Goal: Information Seeking & Learning: Learn about a topic

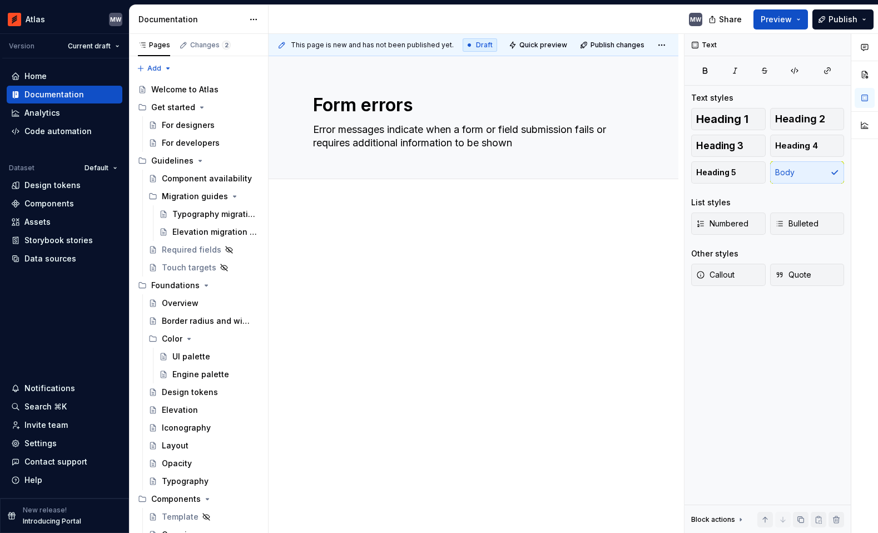
scroll to position [1284, 0]
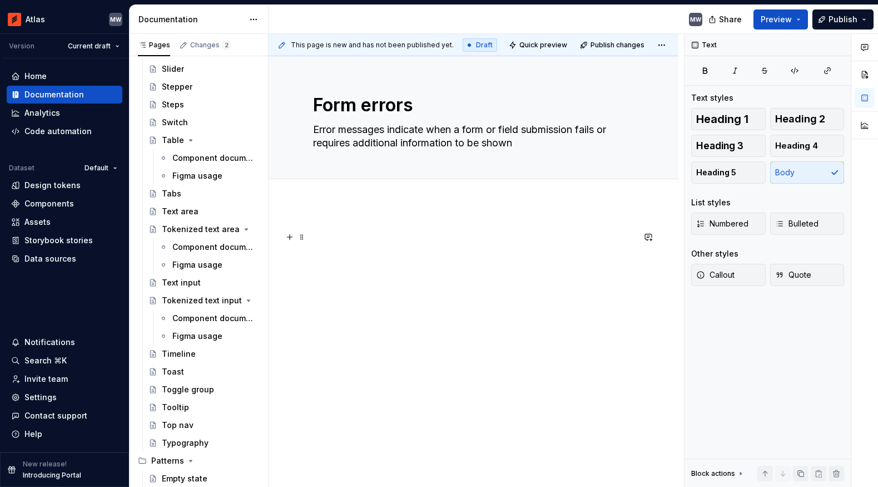
click at [363, 243] on p at bounding box center [473, 236] width 321 height 13
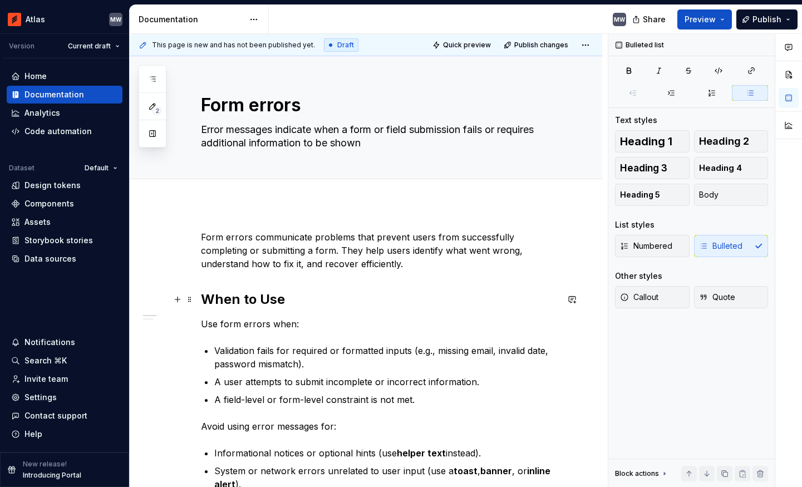
type textarea "*"
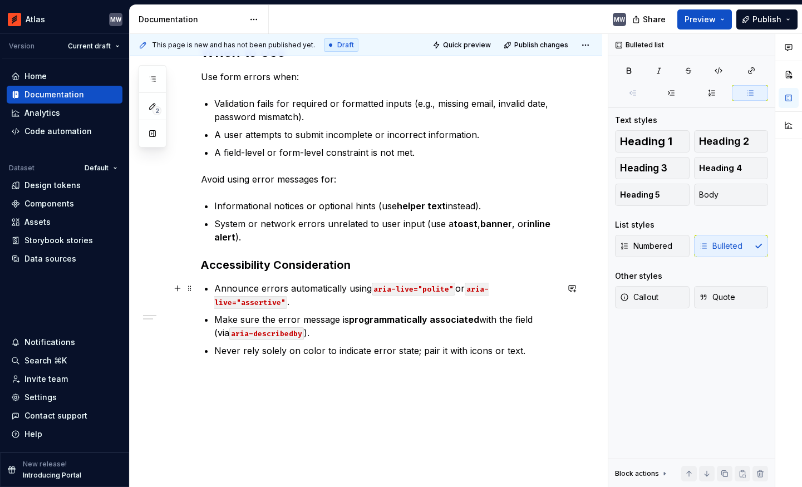
scroll to position [261, 0]
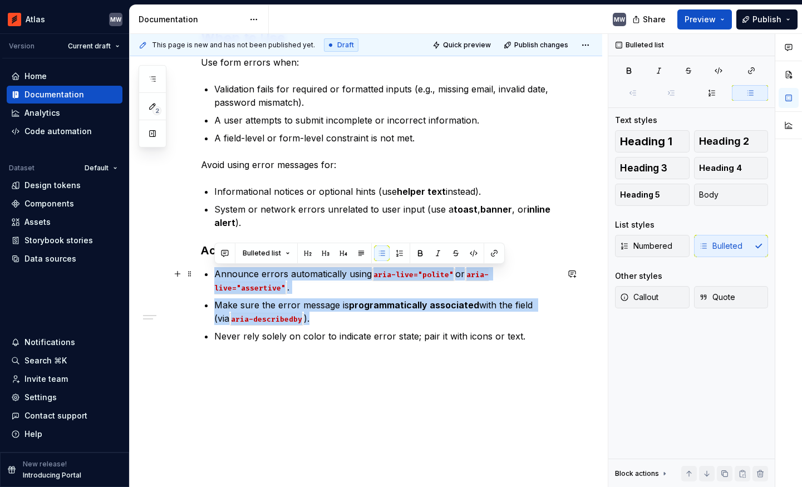
drag, startPoint x: 307, startPoint y: 319, endPoint x: 205, endPoint y: 273, distance: 112.3
click at [205, 273] on div "Form errors communicate problems that prevent users from successfully completin…" at bounding box center [379, 156] width 357 height 374
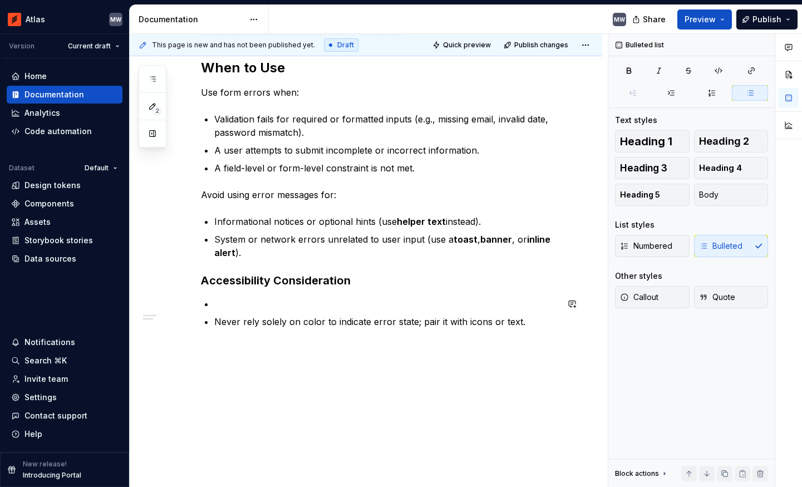
scroll to position [214, 0]
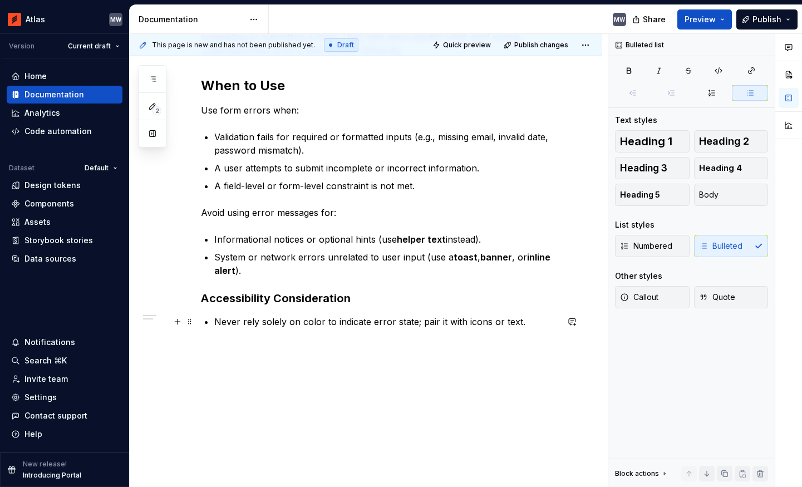
click at [536, 323] on p "Never rely solely on color to indicate error state; pair it with icons or text." at bounding box center [385, 321] width 343 height 13
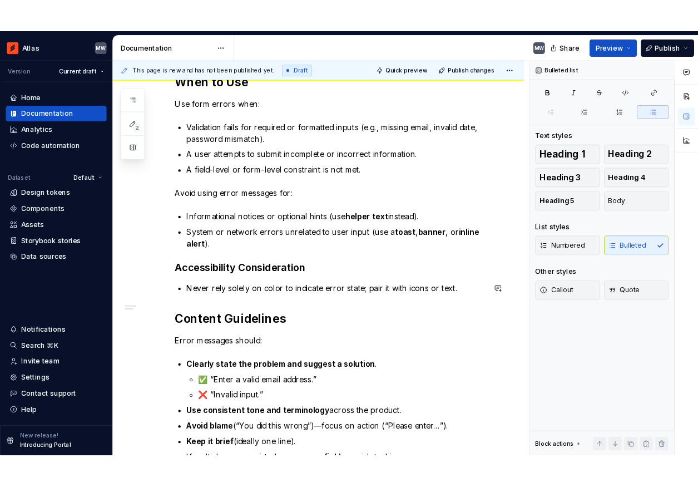
scroll to position [261, 0]
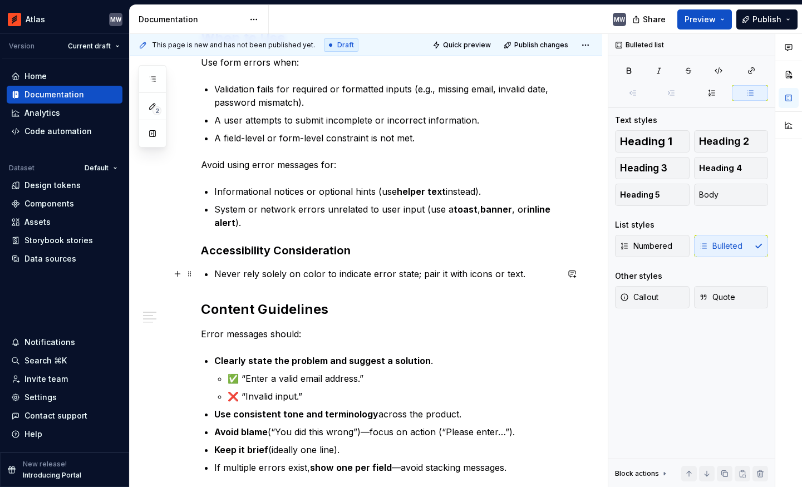
click at [529, 276] on p "Never rely solely on color to indicate error state; pair it with icons or text." at bounding box center [385, 273] width 343 height 13
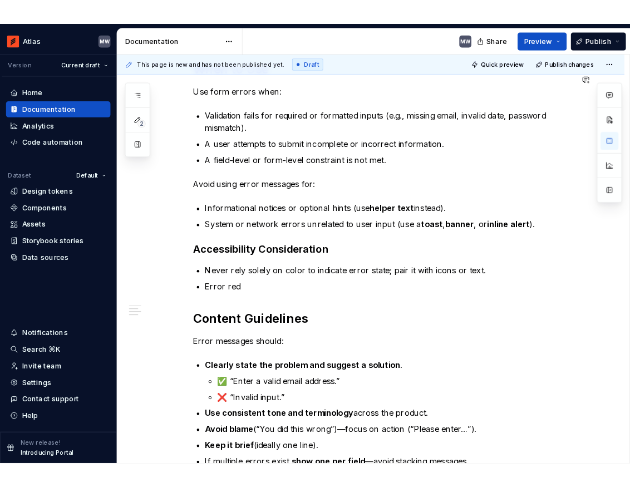
scroll to position [274, 0]
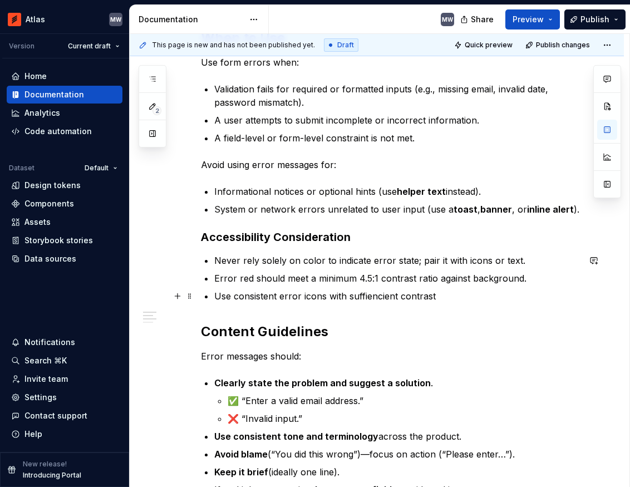
click at [370, 297] on p "Use consistent error icons with suffiencient contrast" at bounding box center [396, 295] width 365 height 13
click at [452, 295] on p "Use consistent error icons with sufficient contrast" at bounding box center [396, 295] width 365 height 13
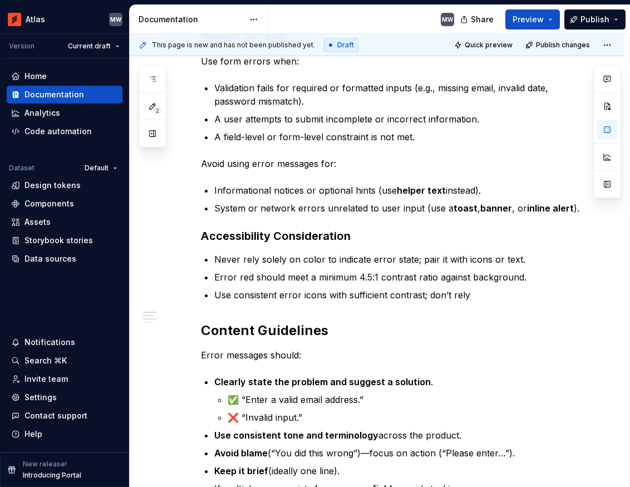
scroll to position [261, 0]
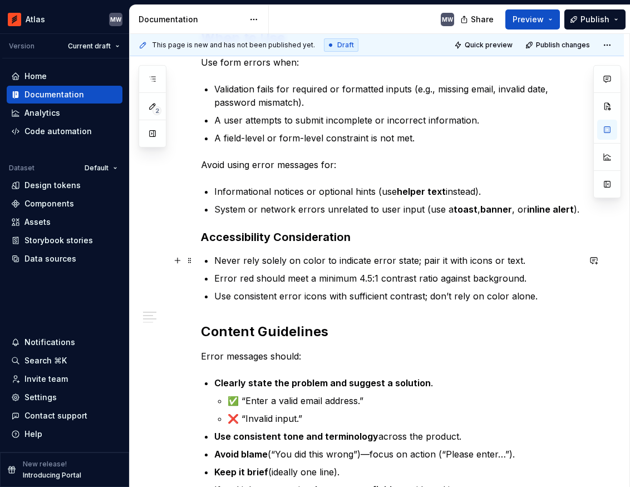
click at [481, 261] on p "Never rely solely on color to indicate error state; pair it with icons or text." at bounding box center [396, 260] width 365 height 13
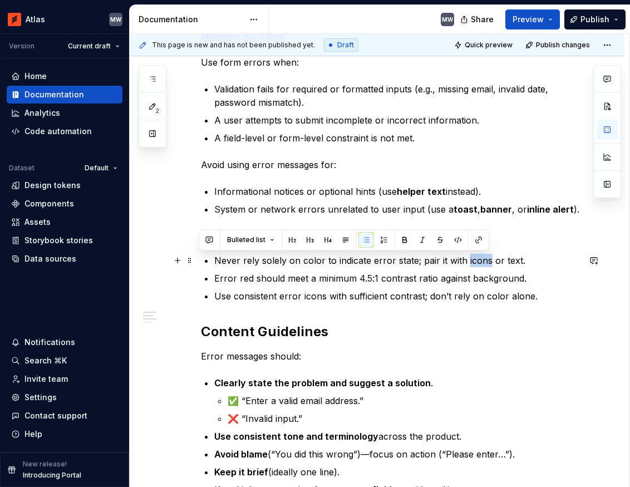
click at [481, 261] on p "Never rely solely on color to indicate error state; pair it with icons or text." at bounding box center [396, 260] width 365 height 13
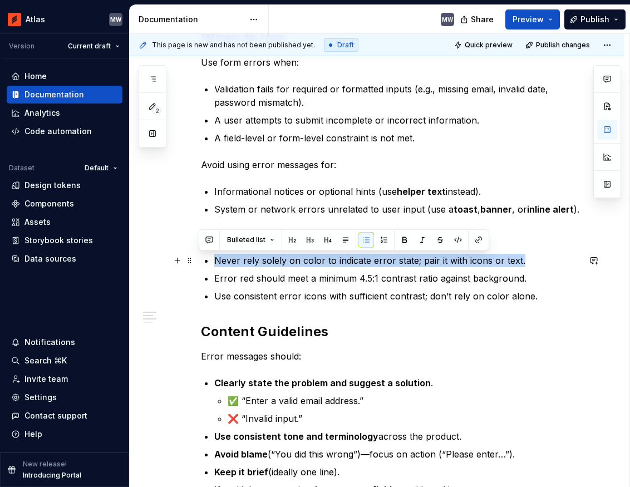
click at [481, 261] on p "Never rely solely on color to indicate error state; pair it with icons or text." at bounding box center [396, 260] width 365 height 13
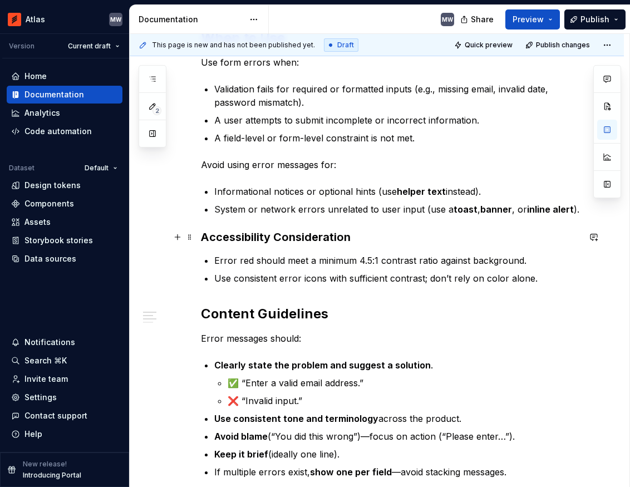
click at [385, 235] on h3 "Accessibility Consideration" at bounding box center [390, 237] width 378 height 16
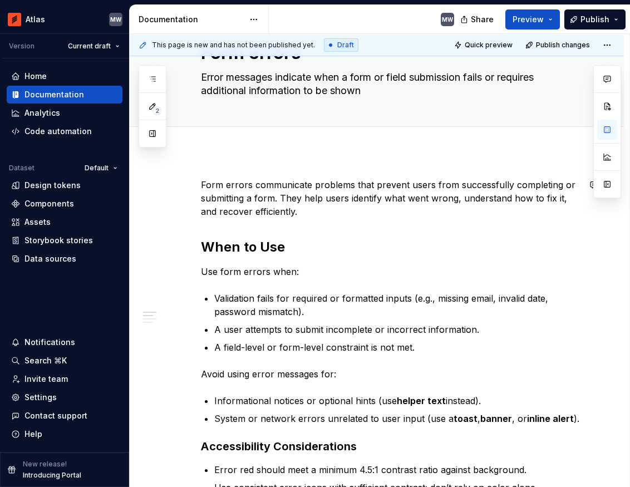
scroll to position [0, 0]
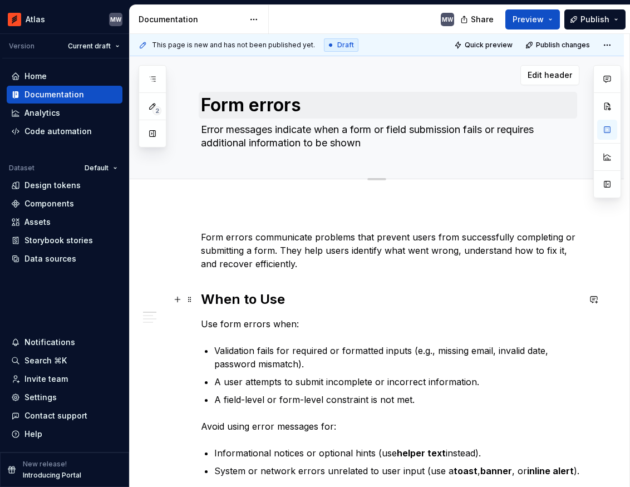
type textarea "*"
click at [279, 123] on textarea "Error messages indicate when a form or field submission fails or requires addit…" at bounding box center [388, 136] width 378 height 31
click at [276, 127] on textarea "Error messages indicate when a form or field submission fails or requires addit…" at bounding box center [388, 136] width 378 height 31
type textarea "Error messages tindicate when a form or field submission fails or requires addi…"
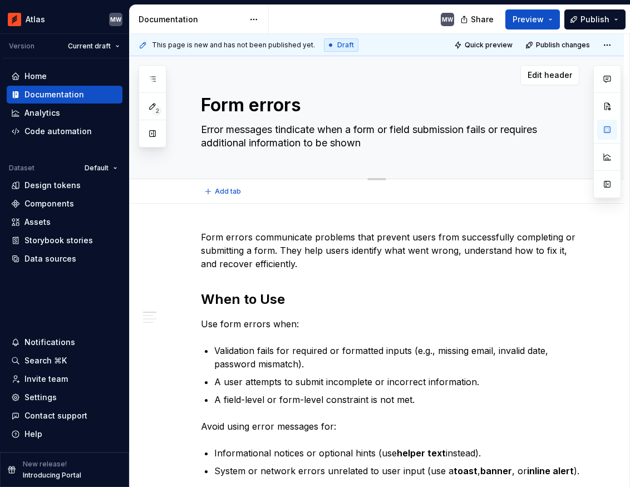
type textarea "*"
type textarea "Error messages thindicate when a form or field submission fails or requires add…"
type textarea "*"
type textarea "Error messages thaindicate when a form or field submission fails or requires ad…"
type textarea "*"
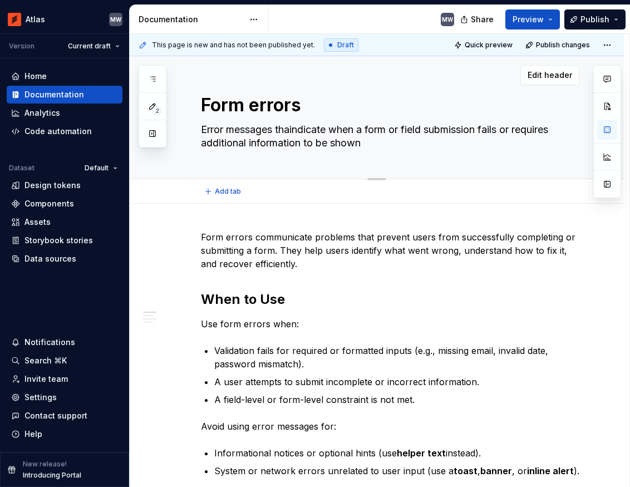
type textarea "Error messages thatindicate when a form or field submission fails or requires a…"
type textarea "*"
type textarea "Error messages that indicate when a form or field submission fails or requires …"
type textarea "*"
type textarea "Error messages that indicate when a form or field submission fails or requires …"
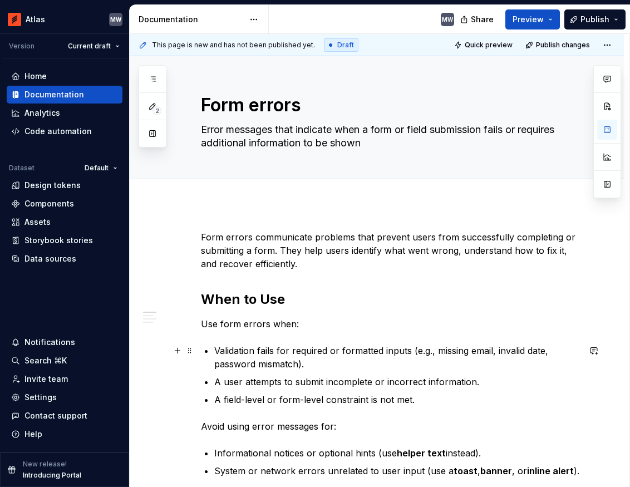
click at [274, 368] on p "Validation fails for required or formatted inputs (e.g., missing email, invalid…" at bounding box center [396, 357] width 365 height 27
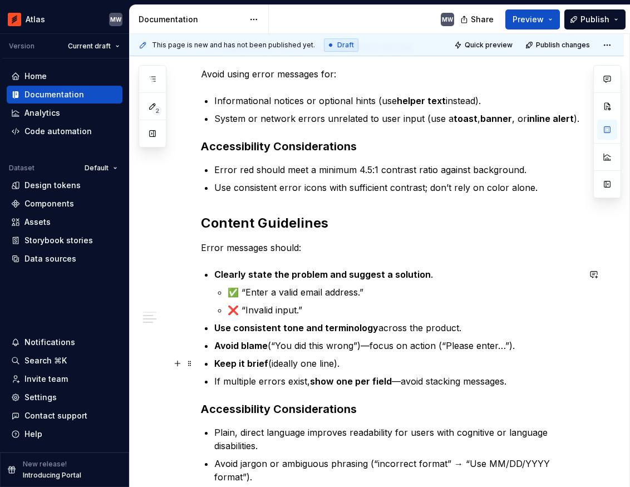
scroll to position [360, 0]
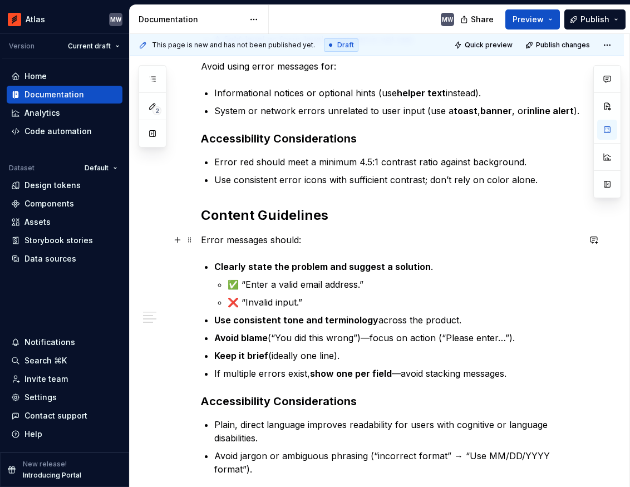
click at [303, 235] on p "Error messages should:" at bounding box center [390, 239] width 378 height 13
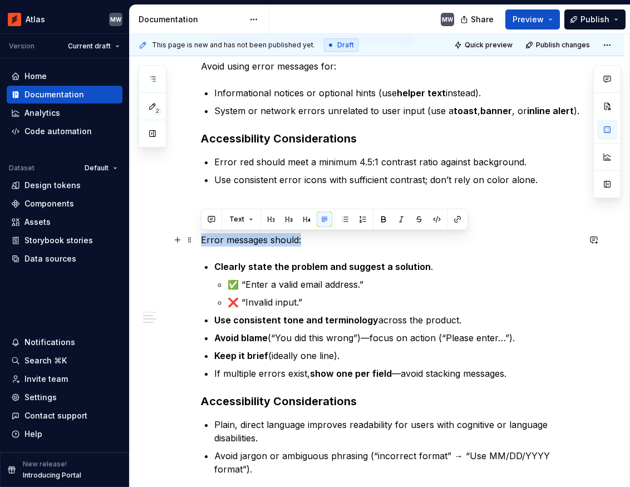
drag, startPoint x: 304, startPoint y: 236, endPoint x: 195, endPoint y: 235, distance: 108.5
click at [195, 235] on div "Form errors communicate problems that prevent users from successfully completin…" at bounding box center [377, 240] width 494 height 792
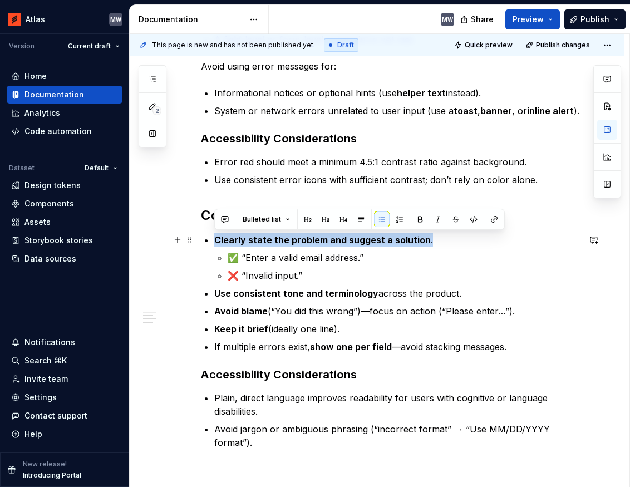
drag, startPoint x: 431, startPoint y: 241, endPoint x: 202, endPoint y: 241, distance: 229.2
click at [202, 241] on div "Form errors communicate problems that prevent users from successfully completin…" at bounding box center [390, 159] width 378 height 578
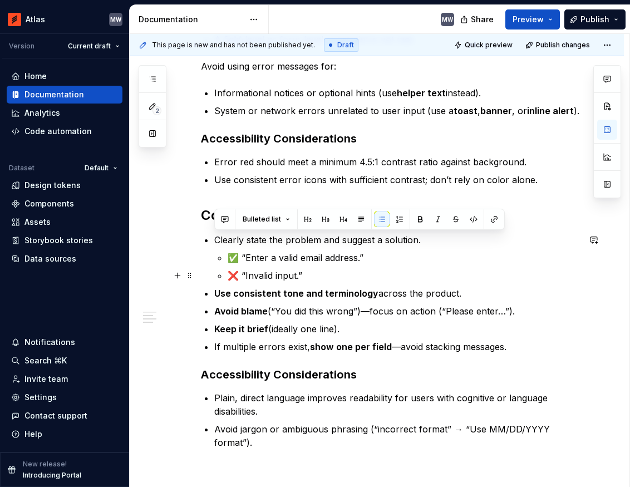
click at [275, 282] on ul "Clearly state the problem and suggest a solution. ✅ “Enter a valid email addres…" at bounding box center [396, 293] width 365 height 120
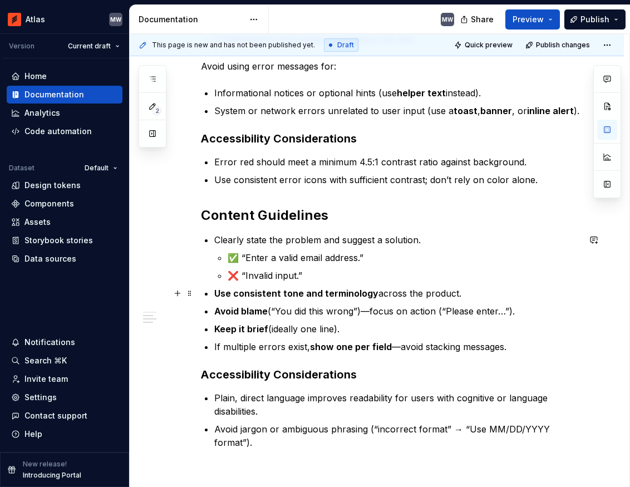
click at [374, 294] on p "Use consistent tone and terminology across the product." at bounding box center [396, 292] width 365 height 13
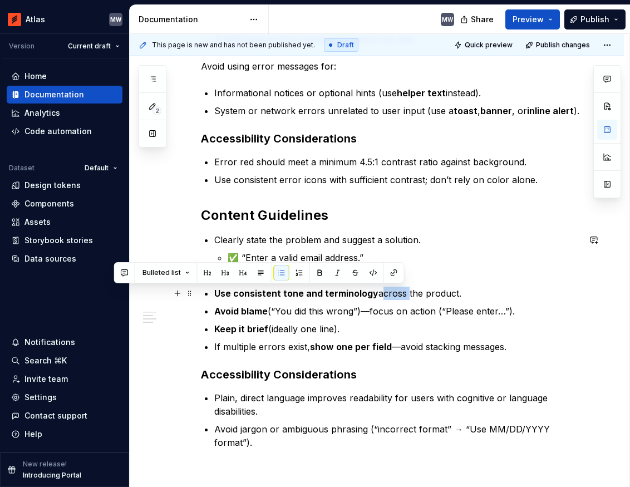
click at [374, 294] on p "Use consistent tone and terminology across the product." at bounding box center [396, 292] width 365 height 13
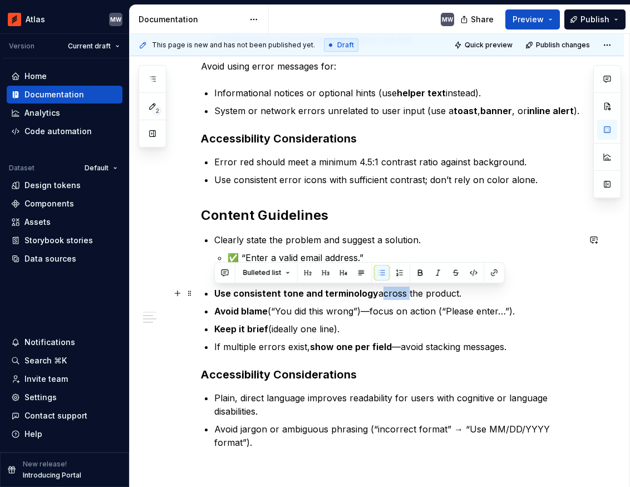
click at [374, 294] on p "Use consistent tone and terminology across the product." at bounding box center [396, 292] width 365 height 13
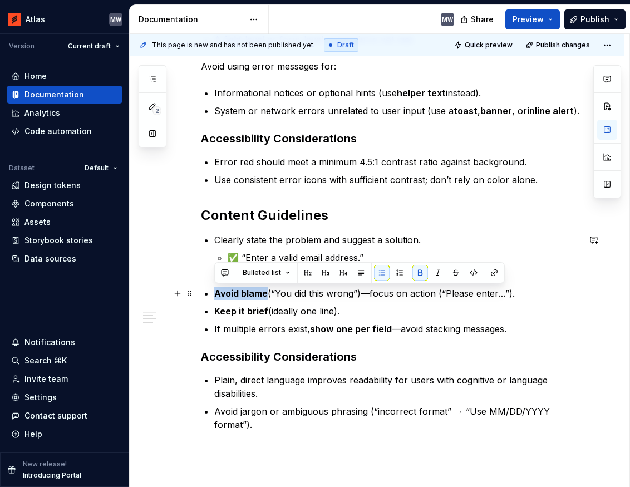
drag, startPoint x: 267, startPoint y: 292, endPoint x: 212, endPoint y: 290, distance: 54.5
click at [212, 290] on div "Form errors communicate problems that prevent users from successfully completin…" at bounding box center [390, 150] width 378 height 561
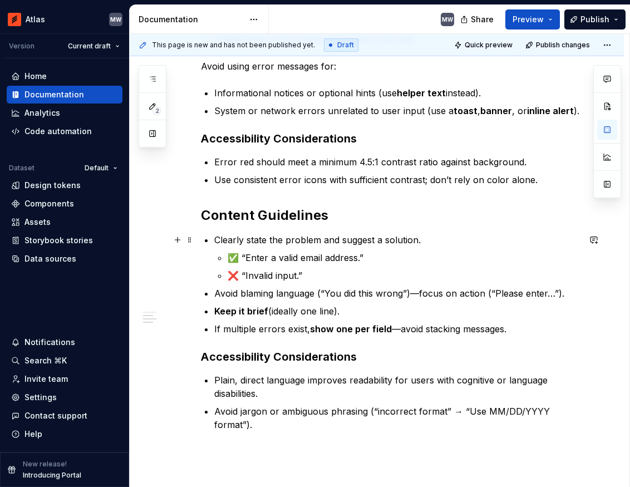
click at [428, 239] on p "Clearly state the problem and suggest a solution." at bounding box center [396, 239] width 365 height 13
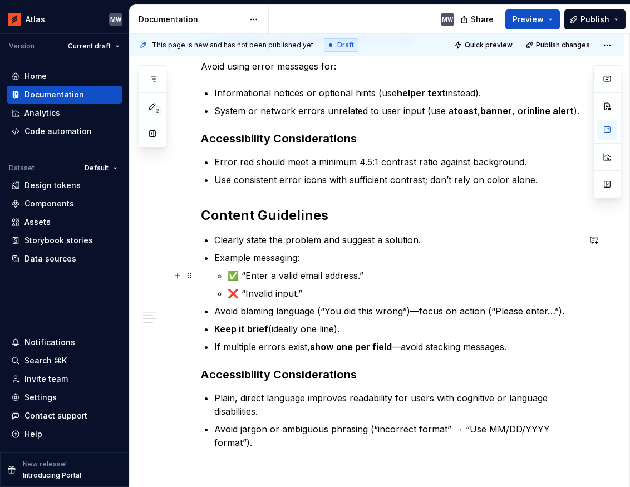
click at [239, 275] on p "✅ “Enter a valid email address.”" at bounding box center [403, 275] width 352 height 13
click at [365, 276] on p "“Enter a valid email address.”" at bounding box center [403, 275] width 352 height 13
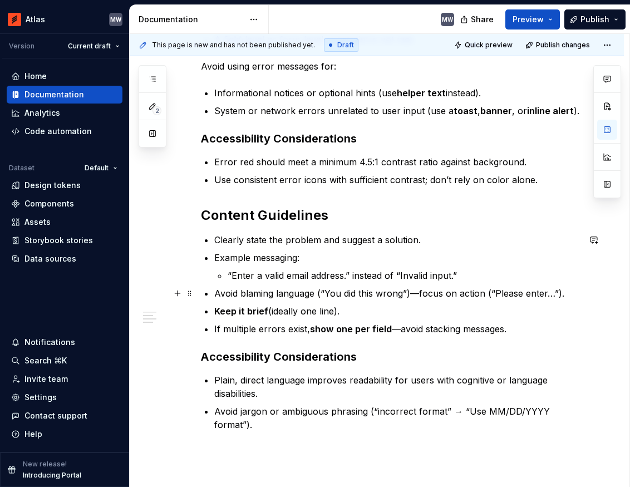
click at [320, 293] on p "Avoid blaming language (“You did this wrong”)—focus on action (“Please enter…”)." at bounding box center [396, 292] width 365 height 13
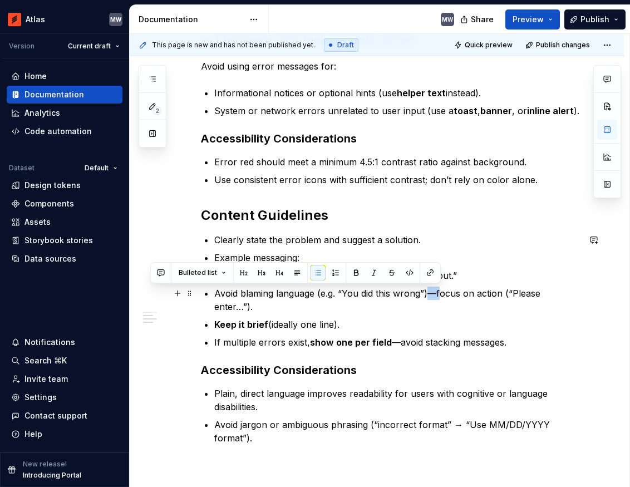
drag, startPoint x: 429, startPoint y: 295, endPoint x: 439, endPoint y: 293, distance: 10.4
click at [439, 293] on p "Avoid blaming language (e.g. “You did this wrong”)—focus on action (“Please ent…" at bounding box center [396, 299] width 365 height 27
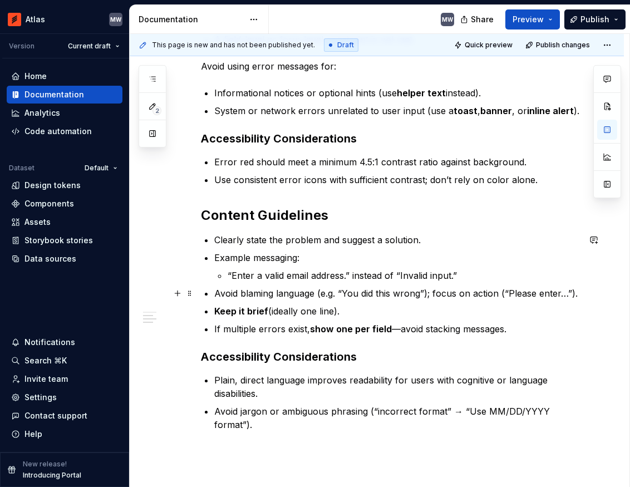
click at [500, 295] on p "Avoid blaming language (e.g. “You did this wrong”); focus on action (“Please en…" at bounding box center [396, 292] width 365 height 13
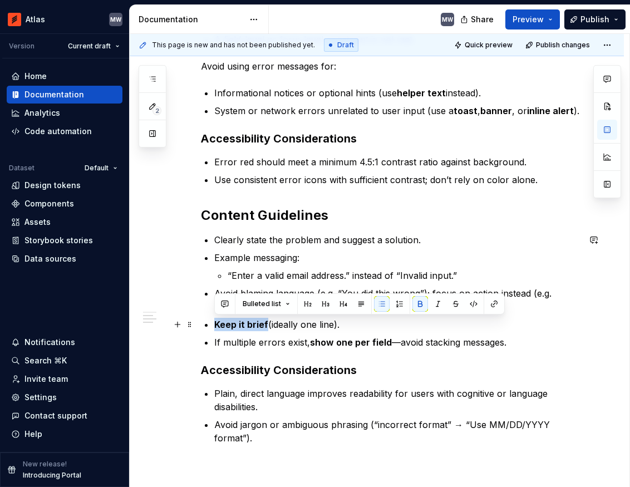
drag, startPoint x: 265, startPoint y: 323, endPoint x: 210, endPoint y: 325, distance: 55.7
click at [210, 325] on div "Form errors communicate problems that prevent users from successfully completin…" at bounding box center [390, 157] width 378 height 574
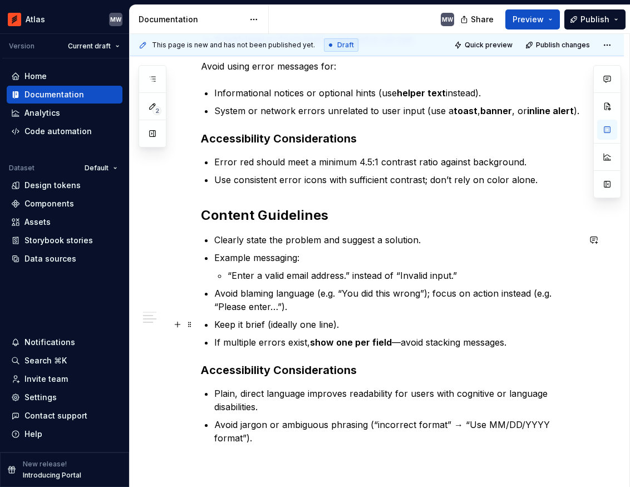
click at [321, 328] on p "Keep it brief (ideally one line)." at bounding box center [396, 324] width 365 height 13
click at [314, 339] on strong "show one per field" at bounding box center [351, 342] width 82 height 11
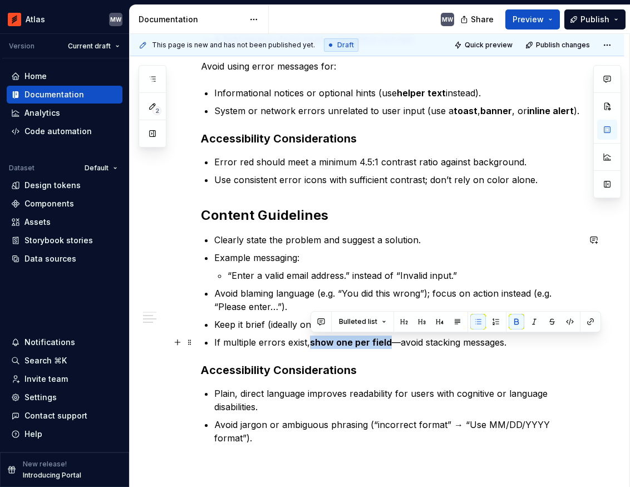
drag, startPoint x: 310, startPoint y: 340, endPoint x: 392, endPoint y: 339, distance: 81.8
click at [392, 339] on p "If multiple errors exist, show one per field —avoid stacking messages." at bounding box center [396, 341] width 365 height 13
click at [352, 382] on div "Form errors communicate problems that prevent users from successfully completin…" at bounding box center [390, 157] width 378 height 574
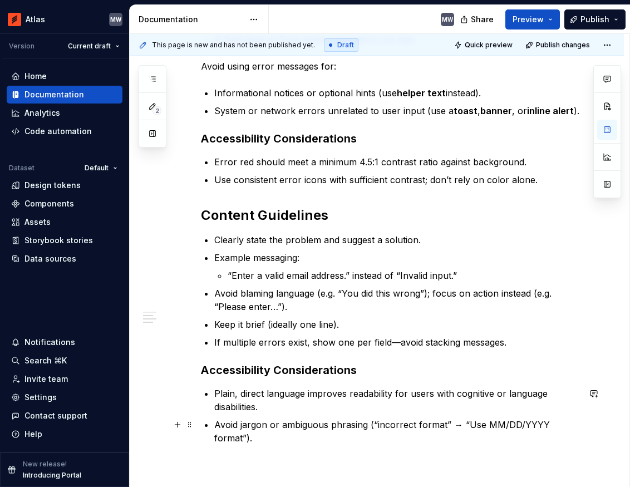
click at [358, 425] on p "Avoid jargon or ambiguous phrasing (“incorrect format” → “Use MM/DD/YYYY format…" at bounding box center [396, 431] width 365 height 27
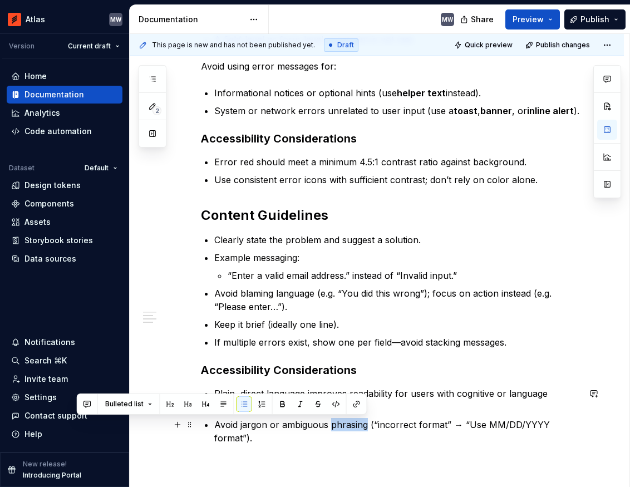
click at [358, 425] on p "Avoid jargon or ambiguous phrasing (“incorrect format” → “Use MM/DD/YYYY format…" at bounding box center [396, 431] width 365 height 27
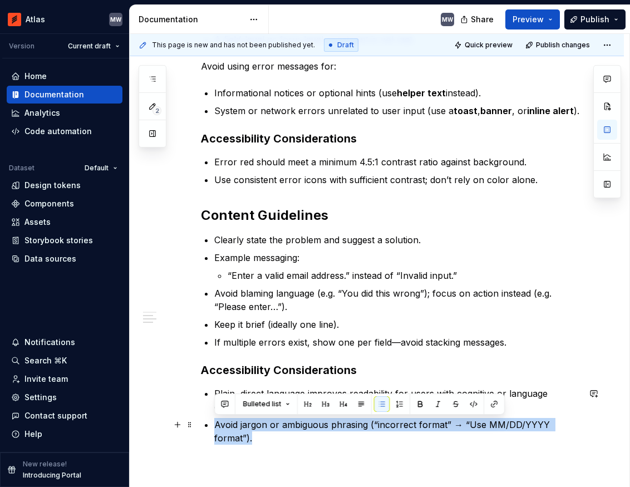
click at [358, 425] on p "Avoid jargon or ambiguous phrasing (“incorrect format” → “Use MM/DD/YYYY format…" at bounding box center [396, 431] width 365 height 27
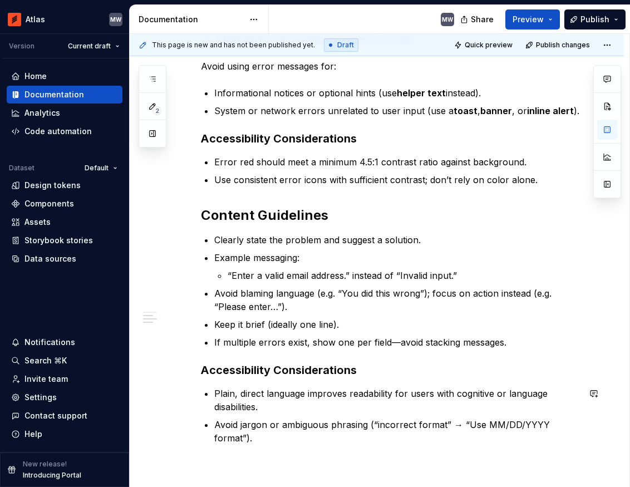
click at [358, 379] on div "Form errors communicate problems that prevent users from successfully completin…" at bounding box center [390, 157] width 378 height 574
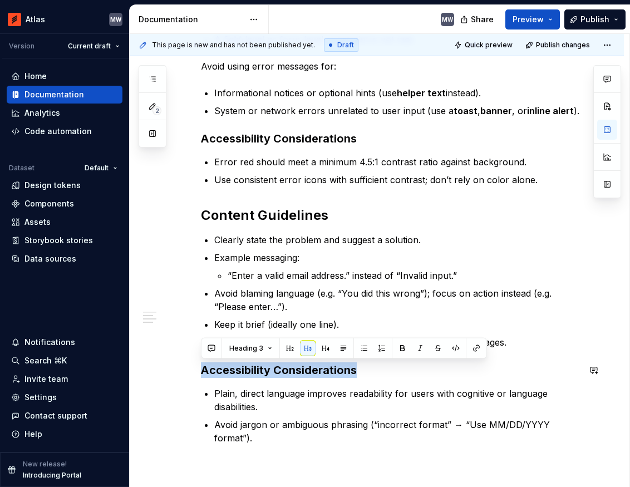
drag, startPoint x: 364, startPoint y: 369, endPoint x: 204, endPoint y: 357, distance: 160.1
click at [204, 357] on div "Form errors communicate problems that prevent users from successfully completin…" at bounding box center [390, 157] width 378 height 574
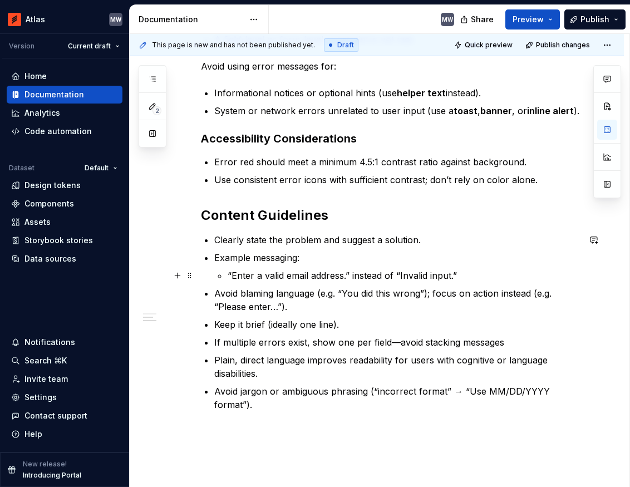
click at [226, 274] on li "Example messaging: “Enter a valid email address.” instead of “Invalid input.”" at bounding box center [396, 266] width 365 height 31
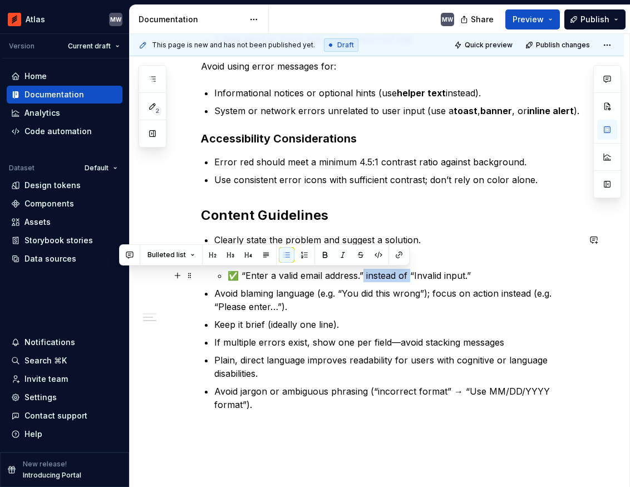
drag, startPoint x: 410, startPoint y: 276, endPoint x: 362, endPoint y: 279, distance: 48.5
click at [362, 279] on p "✅ “Enter a valid email address.” instead of “Invalid input.”" at bounding box center [403, 275] width 352 height 13
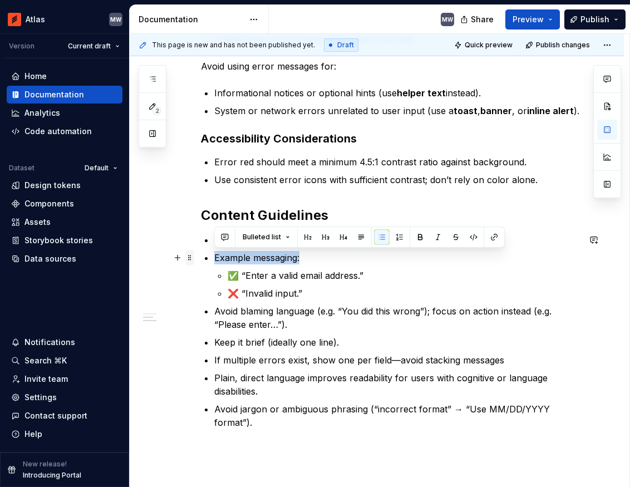
drag, startPoint x: 310, startPoint y: 259, endPoint x: 186, endPoint y: 255, distance: 124.1
click at [201, 255] on div "Form errors communicate problems that prevent users from successfully completin…" at bounding box center [390, 156] width 378 height 572
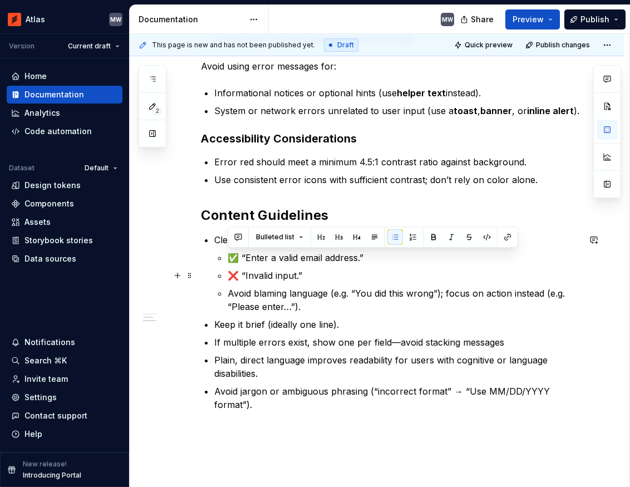
click at [324, 279] on p "❌ “Invalid input.”" at bounding box center [403, 275] width 352 height 13
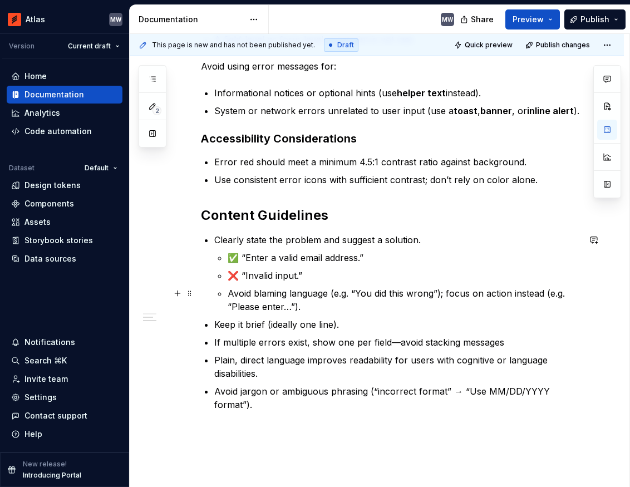
click at [321, 296] on p "Avoid blaming language (e.g. “You did this wrong”); focus on action instead (e.…" at bounding box center [403, 299] width 352 height 27
click at [225, 292] on li "Clearly state the problem and suggest a solution. ✅ “Enter a valid email addres…" at bounding box center [396, 273] width 365 height 80
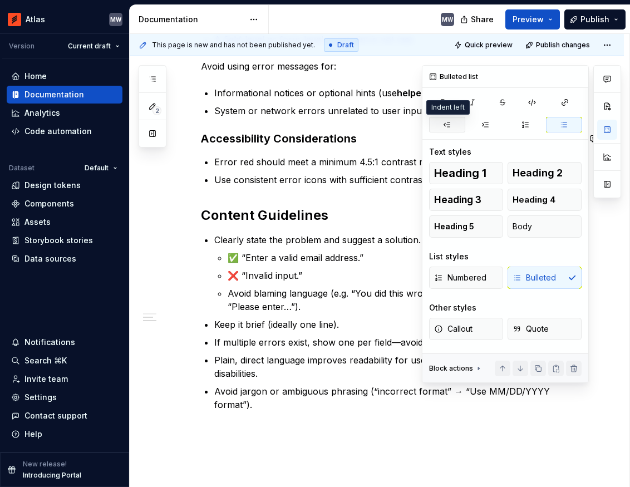
click at [445, 123] on icon "button" at bounding box center [447, 124] width 6 height 4
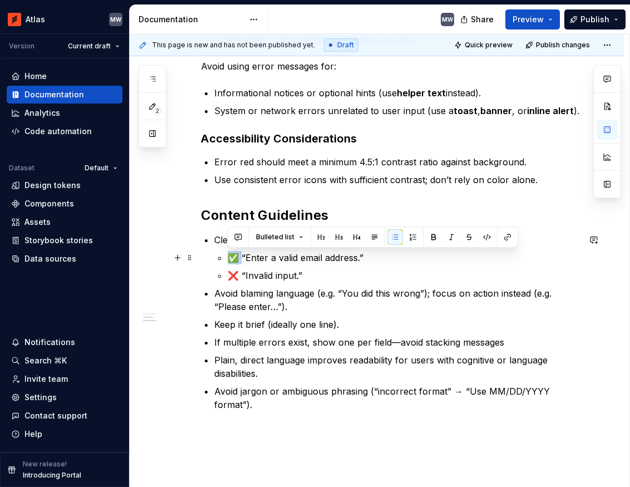
drag, startPoint x: 240, startPoint y: 256, endPoint x: 224, endPoint y: 256, distance: 16.1
click at [224, 256] on li "Clearly state the problem and suggest a solution. ✅ “Enter a valid email addres…" at bounding box center [396, 257] width 365 height 49
copy p "✅"
click at [334, 310] on p "Avoid blaming language (e.g. “You did this wrong”); focus on action instead (e.…" at bounding box center [396, 299] width 365 height 27
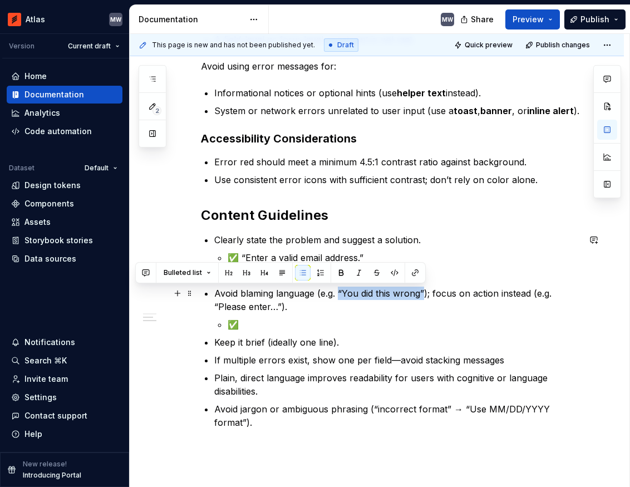
drag, startPoint x: 339, startPoint y: 291, endPoint x: 425, endPoint y: 290, distance: 85.7
click at [425, 290] on p "Avoid blaming language (e.g. “You did this wrong”); focus on action instead (e.…" at bounding box center [396, 299] width 365 height 27
drag, startPoint x: 425, startPoint y: 293, endPoint x: 338, endPoint y: 289, distance: 87.4
click at [338, 289] on p "Avoid blaming language (e.g. “You did this wrong”); focus on action instead (e.…" at bounding box center [396, 299] width 365 height 27
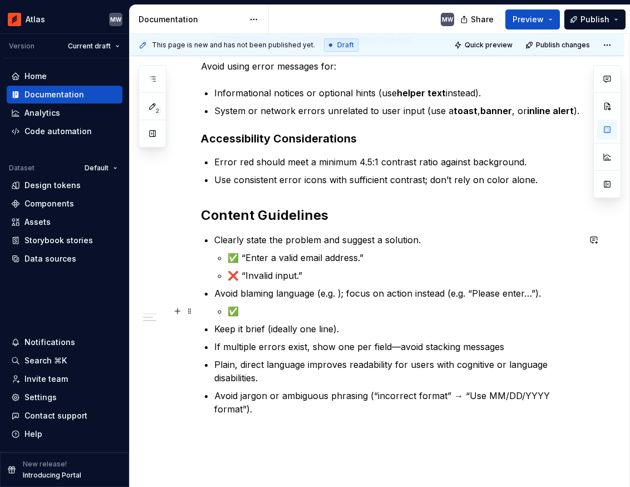
click at [285, 307] on p "✅" at bounding box center [403, 310] width 352 height 13
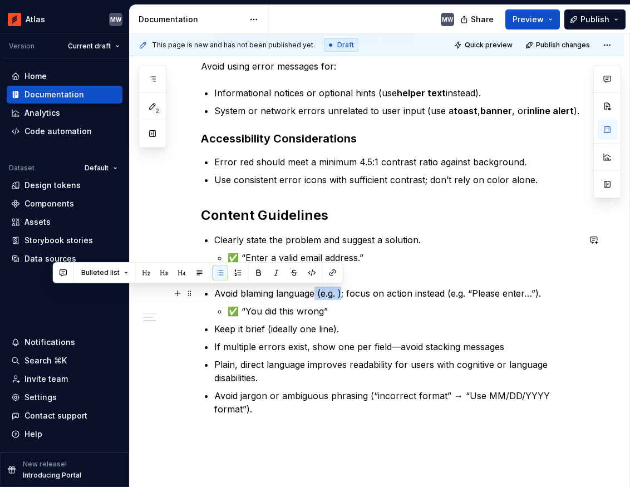
drag, startPoint x: 315, startPoint y: 296, endPoint x: 341, endPoint y: 296, distance: 26.1
click at [341, 296] on p "Avoid blaming language (e.g. ); focus on action instead (e.g. “Please enter…”)." at bounding box center [396, 292] width 365 height 13
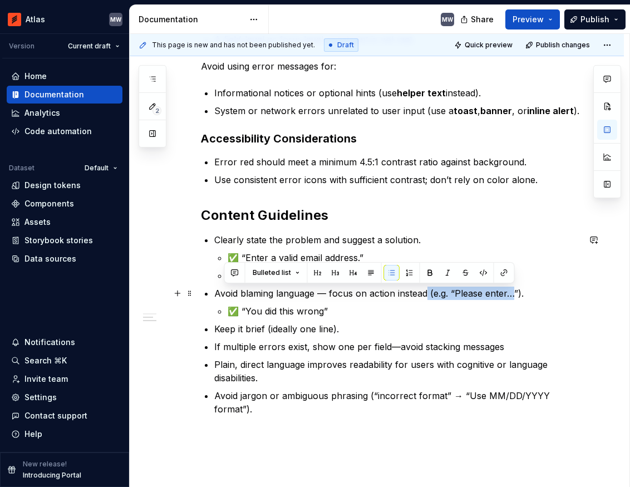
drag, startPoint x: 425, startPoint y: 293, endPoint x: 515, endPoint y: 292, distance: 89.6
click at [515, 292] on p "Avoid blaming language — focus on action instead (e.g. “Please enter…”)." at bounding box center [396, 292] width 365 height 13
drag, startPoint x: 519, startPoint y: 293, endPoint x: 452, endPoint y: 296, distance: 66.8
click at [452, 296] on p "Avoid blaming language — focus on action instead (e.g. “Please enter…”)." at bounding box center [396, 292] width 365 height 13
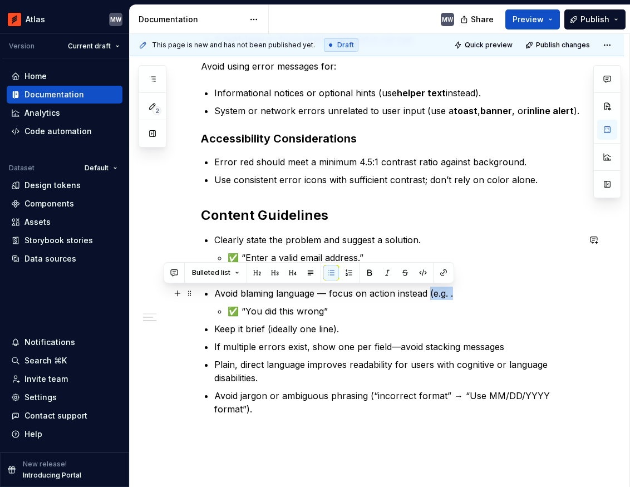
drag, startPoint x: 446, startPoint y: 294, endPoint x: 429, endPoint y: 294, distance: 17.3
click at [429, 294] on p "Avoid blaming language — focus on action instead (e.g. ." at bounding box center [396, 292] width 365 height 13
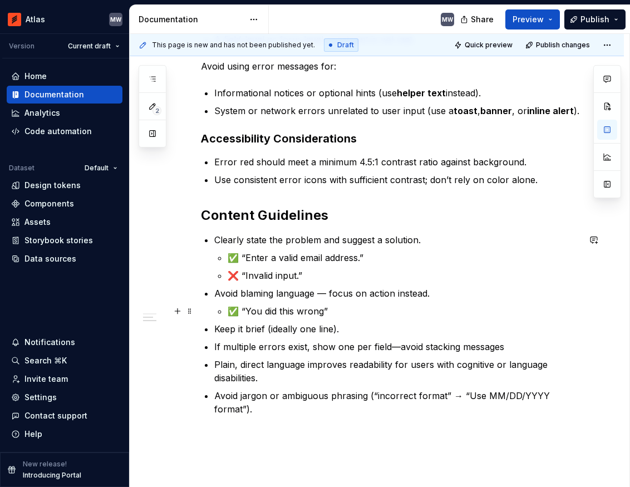
click at [362, 307] on p "✅ “You did this wrong”" at bounding box center [403, 310] width 352 height 13
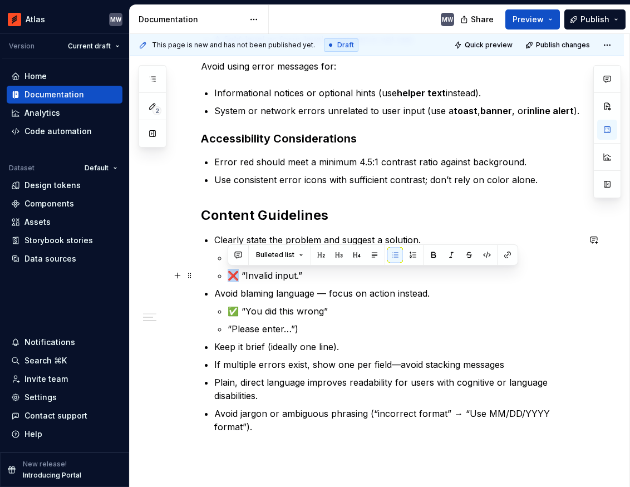
drag, startPoint x: 238, startPoint y: 274, endPoint x: 230, endPoint y: 274, distance: 7.8
click at [230, 274] on p "❌ “Invalid input.”" at bounding box center [403, 275] width 352 height 13
copy p "❌"
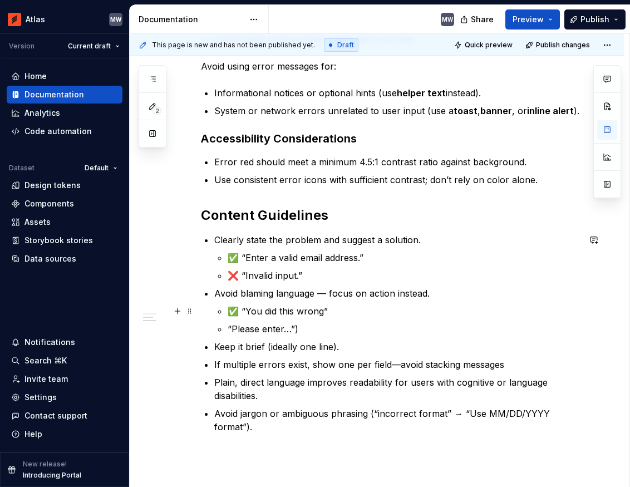
click at [239, 308] on p "✅ “You did this wrong”" at bounding box center [403, 310] width 352 height 13
click at [227, 331] on p "“Please enter…”)" at bounding box center [403, 328] width 352 height 13
click at [320, 332] on p "✅ “Please enter…”)" at bounding box center [403, 328] width 352 height 13
click at [320, 310] on p "❌ “You did this wrong”" at bounding box center [403, 310] width 352 height 13
click at [343, 309] on p "❌ “You did this wrong.”" at bounding box center [403, 310] width 352 height 13
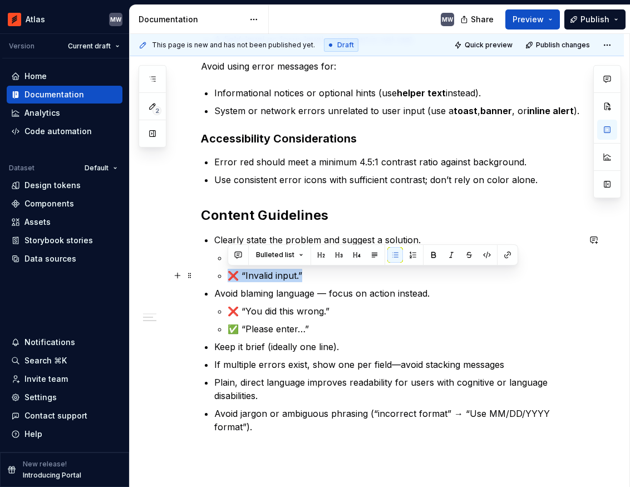
drag, startPoint x: 308, startPoint y: 275, endPoint x: 212, endPoint y: 275, distance: 95.1
click at [212, 275] on div "Form errors communicate problems that prevent users from successfully completin…" at bounding box center [390, 151] width 378 height 563
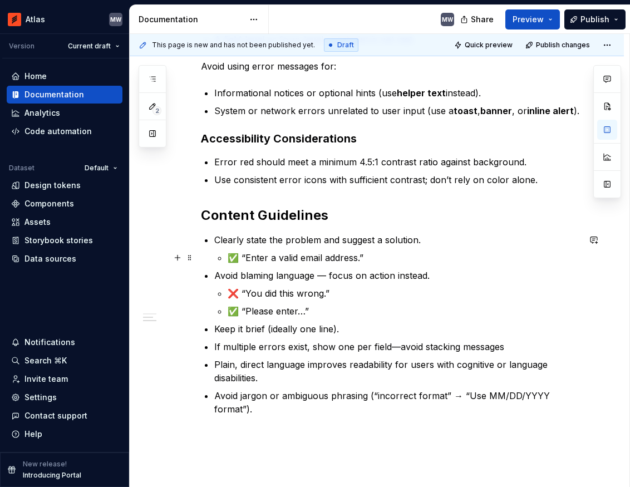
click at [226, 261] on li "Clearly state the problem and suggest a solution. ✅ “Enter a valid email addres…" at bounding box center [396, 248] width 365 height 31
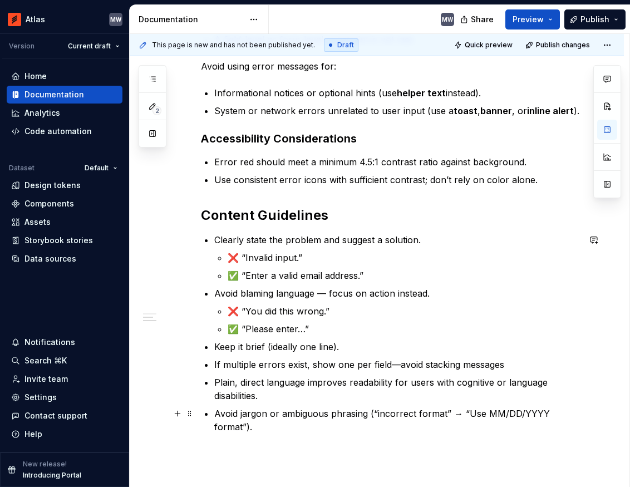
click at [260, 413] on p "Avoid jargon or ambiguous phrasing (“incorrect format” → “Use MM/DD/YYYY format…" at bounding box center [396, 420] width 365 height 27
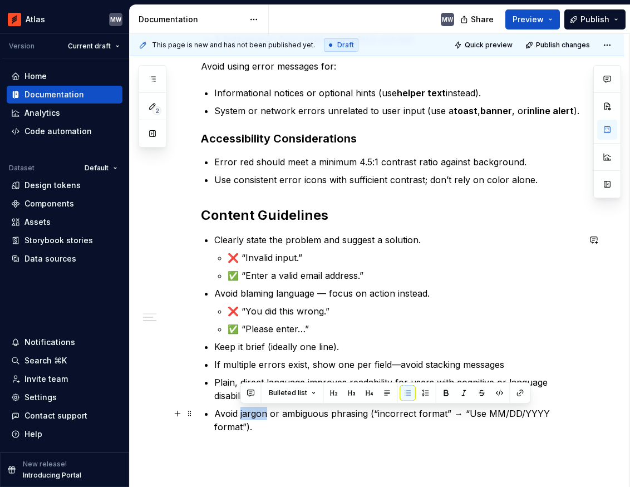
click at [260, 413] on p "Avoid jargon or ambiguous phrasing (“incorrect format” → “Use MM/DD/YYYY format…" at bounding box center [396, 420] width 365 height 27
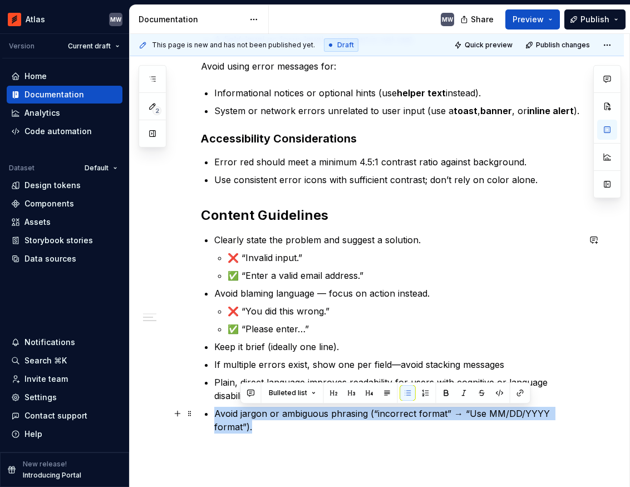
click at [260, 413] on p "Avoid jargon or ambiguous phrasing (“incorrect format” → “Use MM/DD/YYYY format…" at bounding box center [396, 420] width 365 height 27
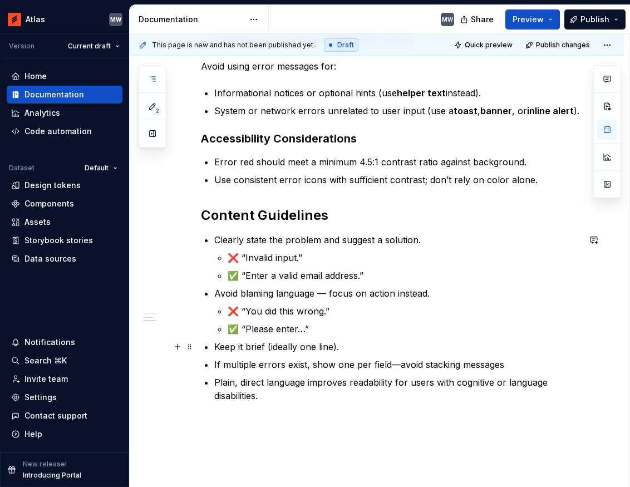
click at [214, 347] on div "Form errors communicate problems that prevent users from successfully completin…" at bounding box center [390, 136] width 378 height 532
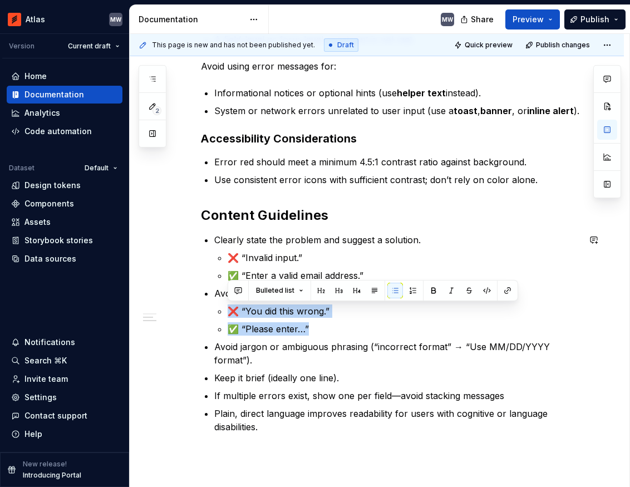
drag, startPoint x: 308, startPoint y: 327, endPoint x: 224, endPoint y: 307, distance: 86.2
click at [224, 307] on li "Avoid blaming language — focus on action instead. ❌ “You did this wrong.” ✅ “Pl…" at bounding box center [396, 310] width 365 height 49
copy ul "❌ “You did this wrong.” ✅ “Please enter…”"
click at [598, 346] on div "Form errors communicate problems that prevent users from successfully completin…" at bounding box center [377, 218] width 494 height 749
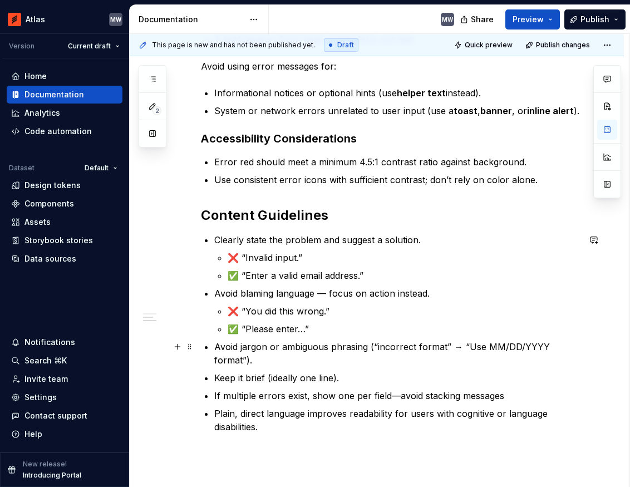
click at [592, 345] on div "Form errors communicate problems that prevent users from successfully completin…" at bounding box center [377, 218] width 494 height 749
click at [585, 344] on div "This page is new and has not been published yet. Draft Quick preview Publish ch…" at bounding box center [379, 260] width 499 height 453
click at [579, 347] on p "Avoid jargon or ambiguous phrasing (“incorrect format” → “Use MM/DD/YYYY format…" at bounding box center [396, 353] width 365 height 27
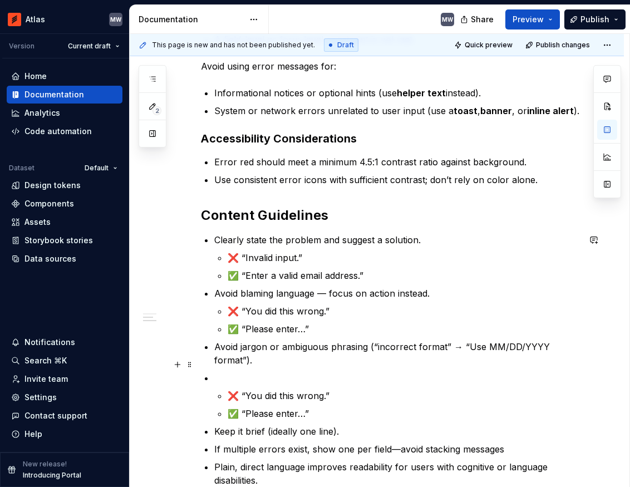
click at [245, 371] on p at bounding box center [396, 377] width 365 height 13
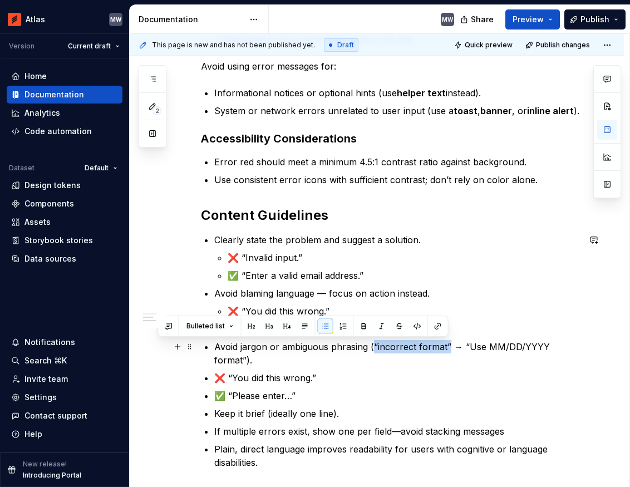
drag, startPoint x: 447, startPoint y: 347, endPoint x: 371, endPoint y: 349, distance: 75.7
click at [371, 349] on p "Avoid jargon or ambiguous phrasing (“incorrect format” → “Use MM/DD/YYYY format…" at bounding box center [396, 353] width 365 height 27
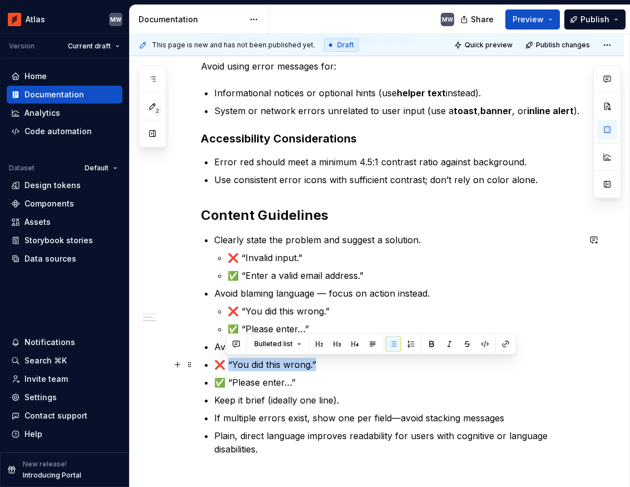
drag, startPoint x: 315, startPoint y: 365, endPoint x: 226, endPoint y: 367, distance: 88.5
click at [226, 367] on p "❌ “You did this wrong.”" at bounding box center [396, 364] width 365 height 13
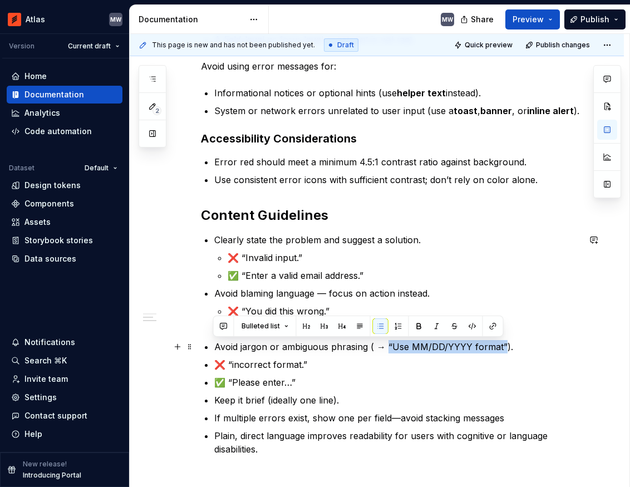
drag, startPoint x: 385, startPoint y: 344, endPoint x: 502, endPoint y: 353, distance: 117.7
click at [502, 353] on p "Avoid jargon or ambiguous phrasing ( → “Use MM/DD/YYYY format”)." at bounding box center [396, 346] width 365 height 13
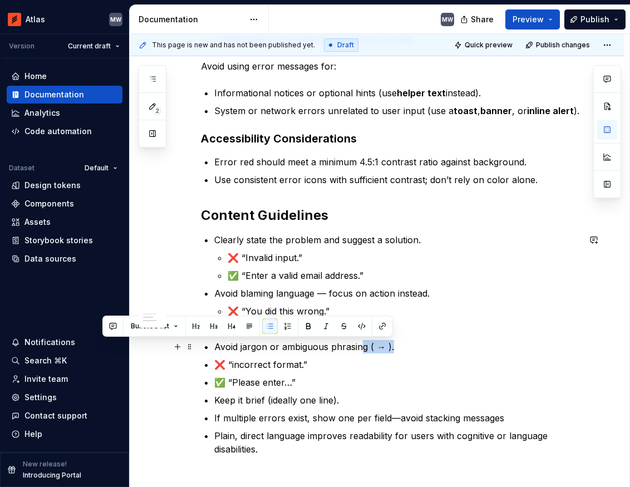
drag, startPoint x: 408, startPoint y: 349, endPoint x: 361, endPoint y: 347, distance: 46.8
click at [361, 347] on p "Avoid jargon or ambiguous phrasing ( → )." at bounding box center [396, 346] width 365 height 13
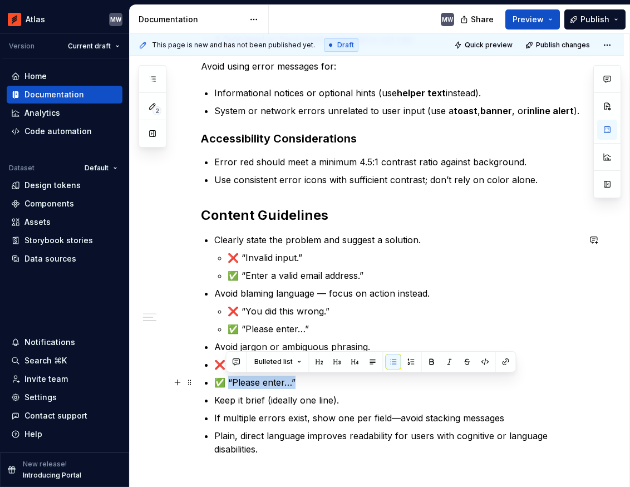
drag, startPoint x: 296, startPoint y: 383, endPoint x: 225, endPoint y: 383, distance: 71.2
click at [225, 383] on p "✅ “Please enter…”" at bounding box center [396, 381] width 365 height 13
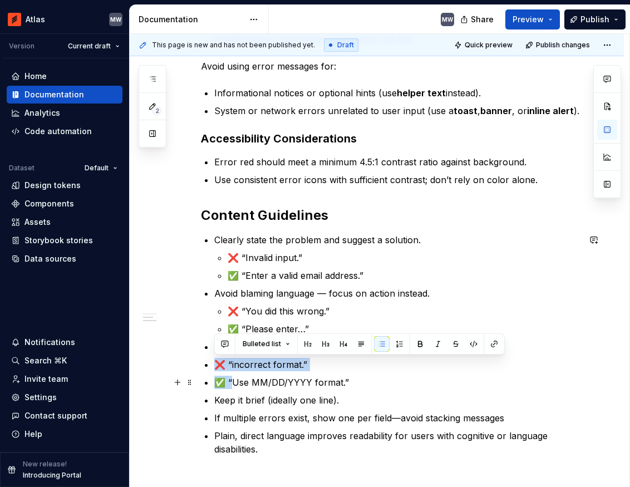
drag, startPoint x: 211, startPoint y: 362, endPoint x: 228, endPoint y: 380, distance: 25.2
click at [228, 380] on div "Form errors communicate problems that prevent users from successfully completin…" at bounding box center [390, 162] width 378 height 585
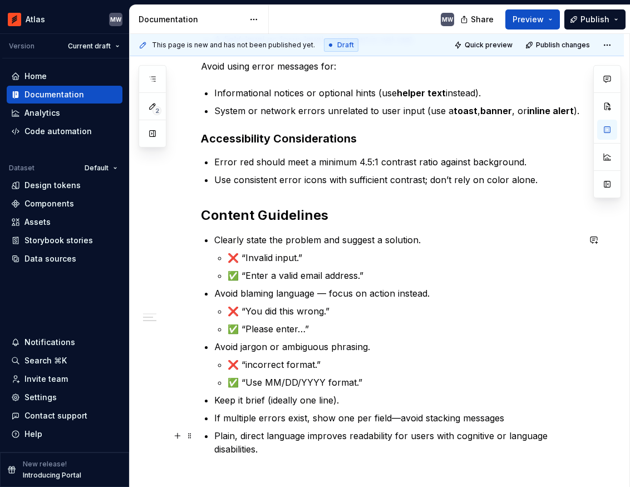
click at [345, 447] on p "Plain, direct language improves readability for users with cognitive or languag…" at bounding box center [396, 442] width 365 height 27
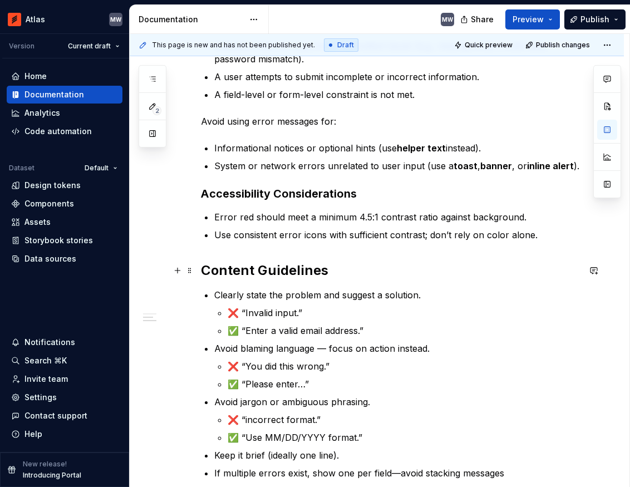
scroll to position [0, 0]
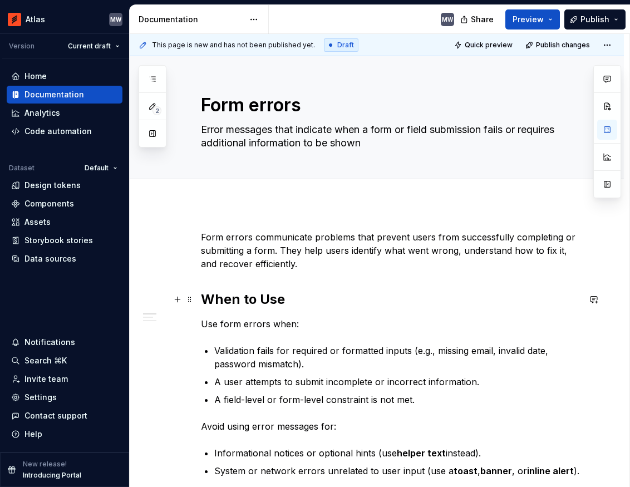
click at [251, 294] on h2 "When to Use" at bounding box center [390, 299] width 378 height 18
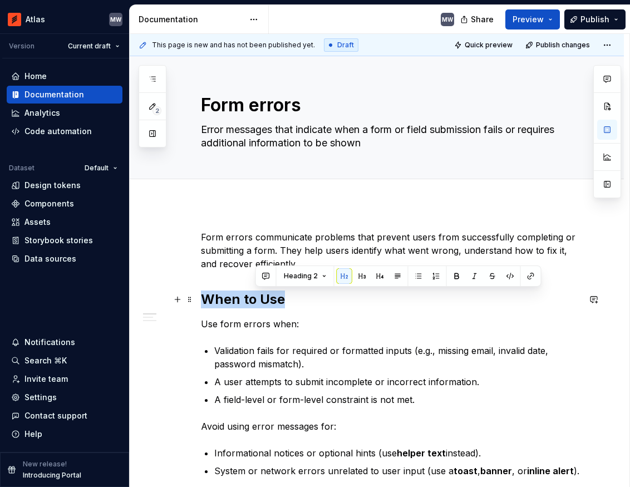
click at [251, 294] on h2 "When to Use" at bounding box center [390, 299] width 378 height 18
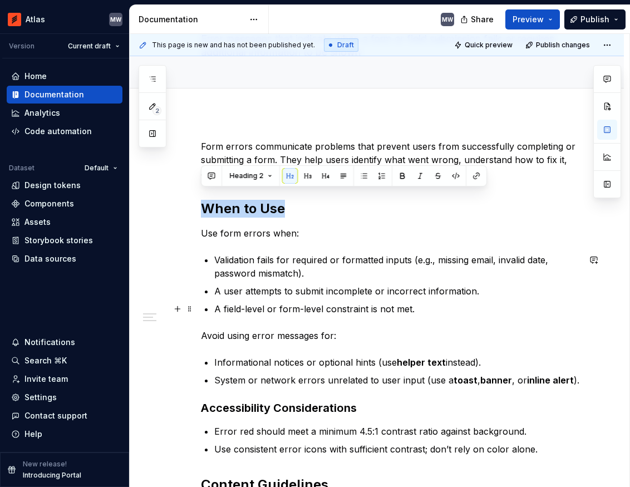
scroll to position [100, 0]
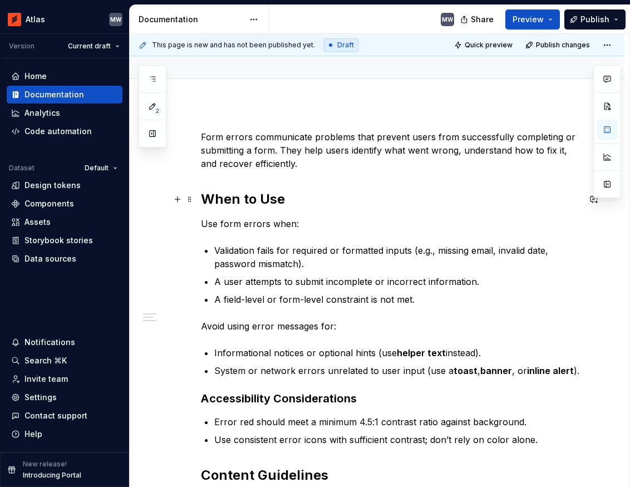
click at [269, 196] on h2 "When to Use" at bounding box center [390, 199] width 378 height 18
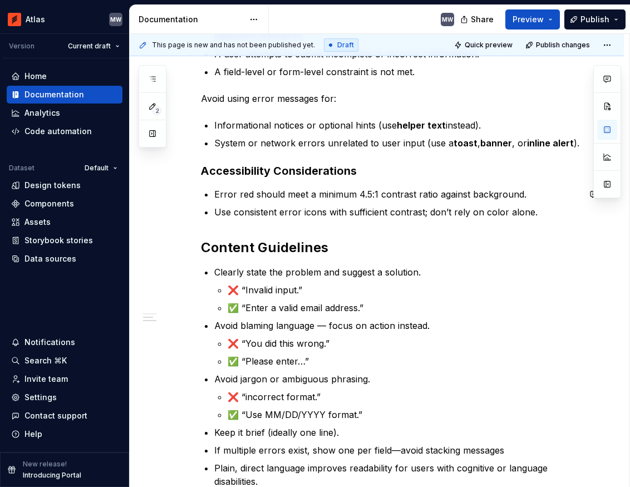
scroll to position [329, 0]
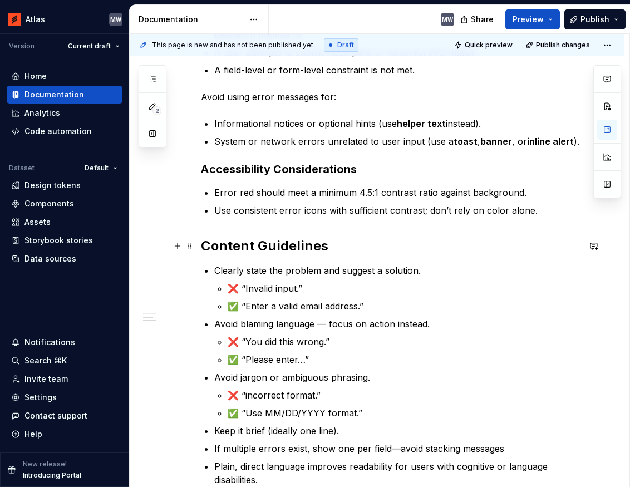
click at [296, 244] on h2 "Content Guidelines" at bounding box center [390, 246] width 378 height 18
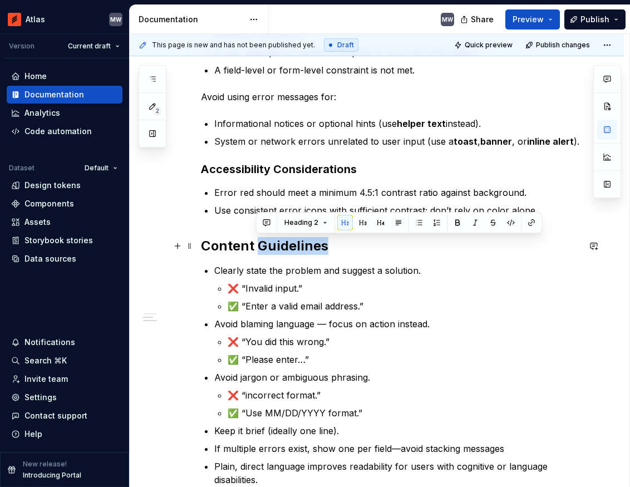
click at [296, 244] on h2 "Content Guidelines" at bounding box center [390, 246] width 378 height 18
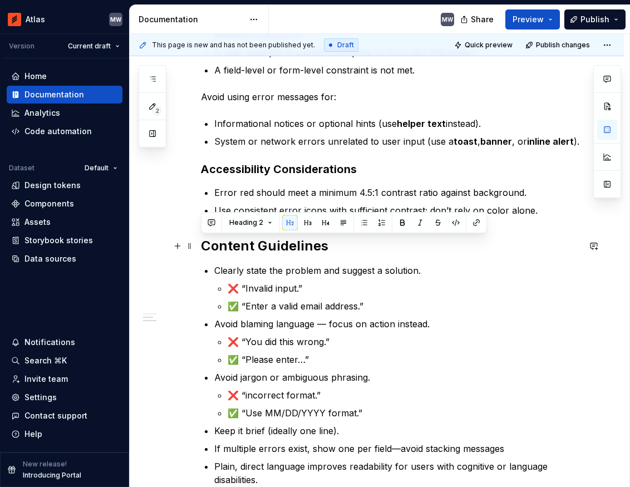
click at [308, 241] on h2 "Content Guidelines" at bounding box center [390, 246] width 378 height 18
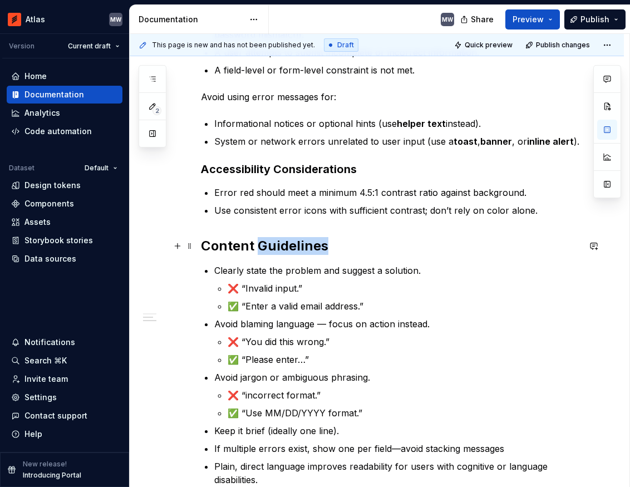
click at [308, 241] on h2 "Content Guidelines" at bounding box center [390, 246] width 378 height 18
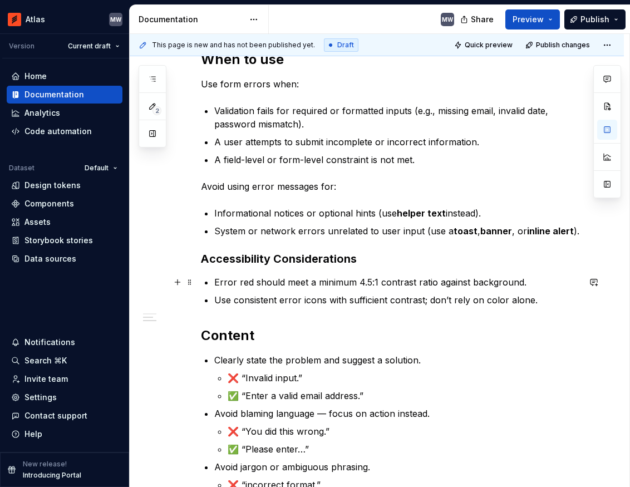
scroll to position [229, 0]
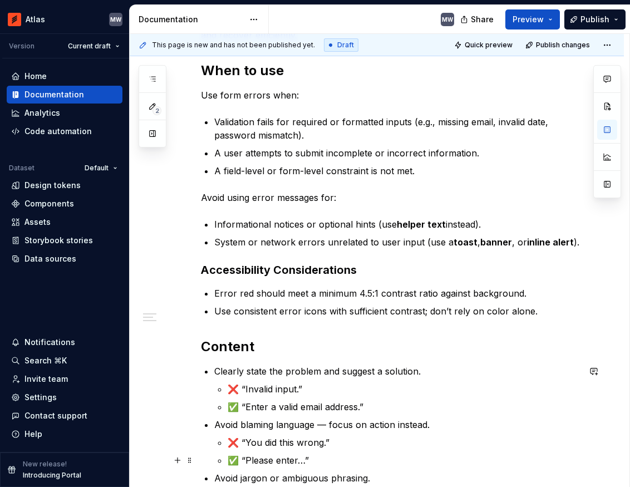
type textarea "*"
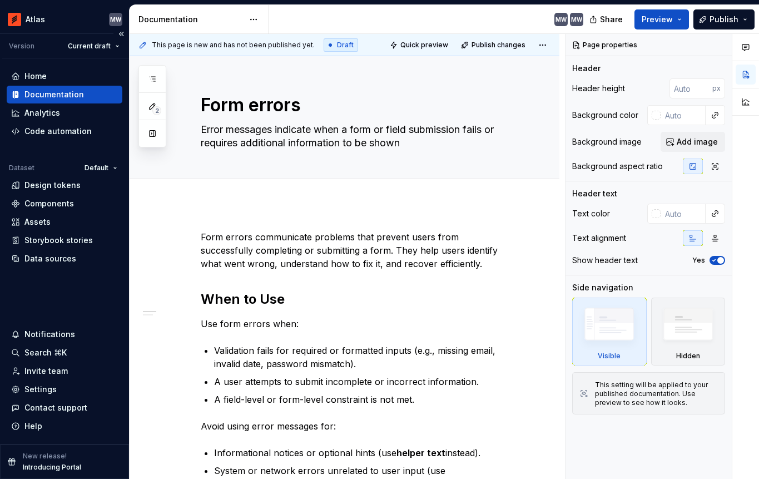
click at [66, 92] on div "Documentation" at bounding box center [54, 94] width 60 height 11
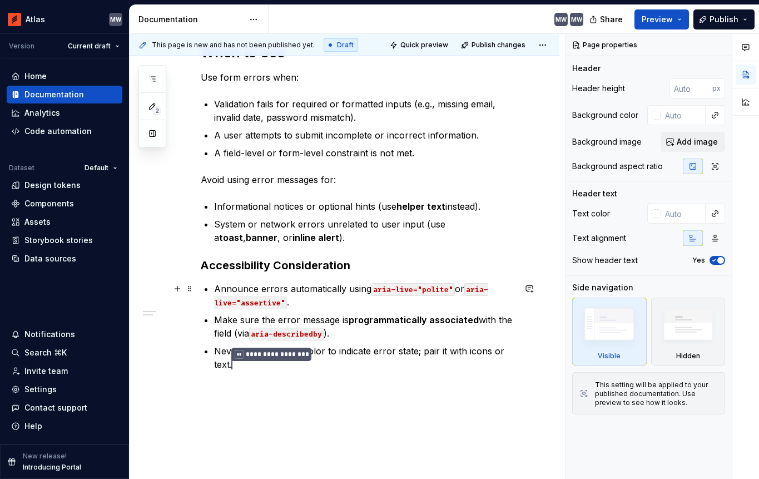
scroll to position [249, 0]
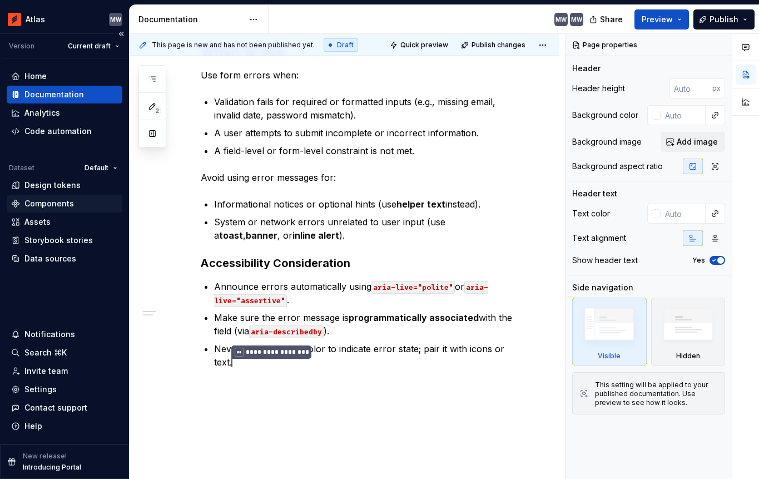
click at [42, 202] on div "Components" at bounding box center [49, 203] width 50 height 11
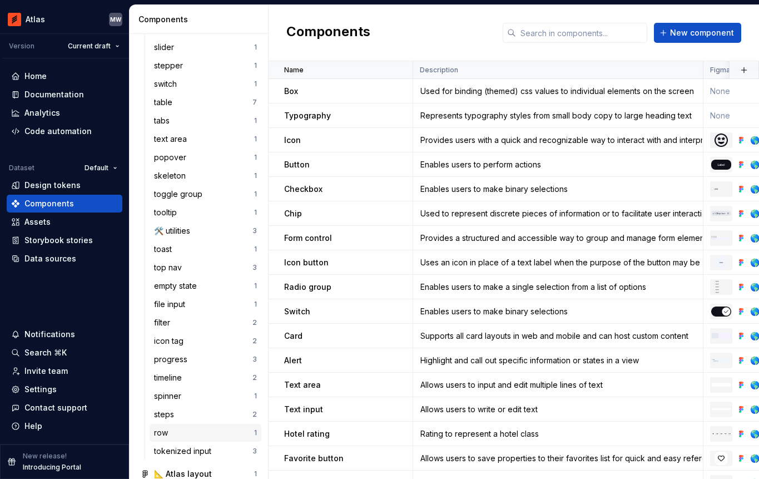
scroll to position [708, 0]
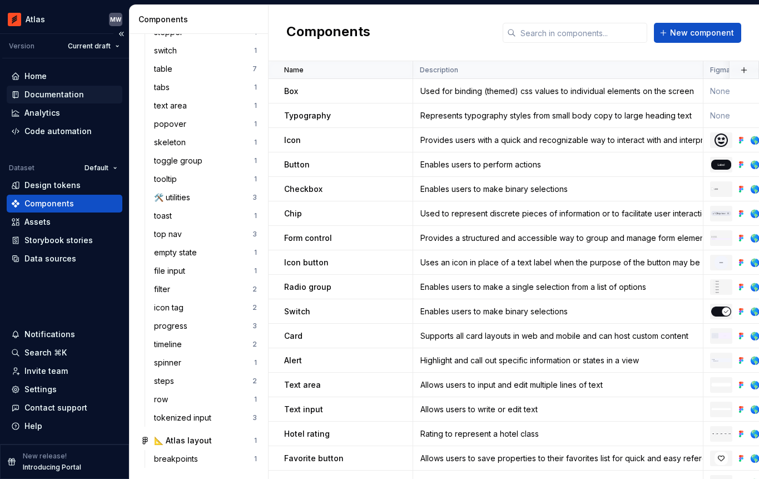
click at [57, 98] on div "Documentation" at bounding box center [54, 94] width 60 height 11
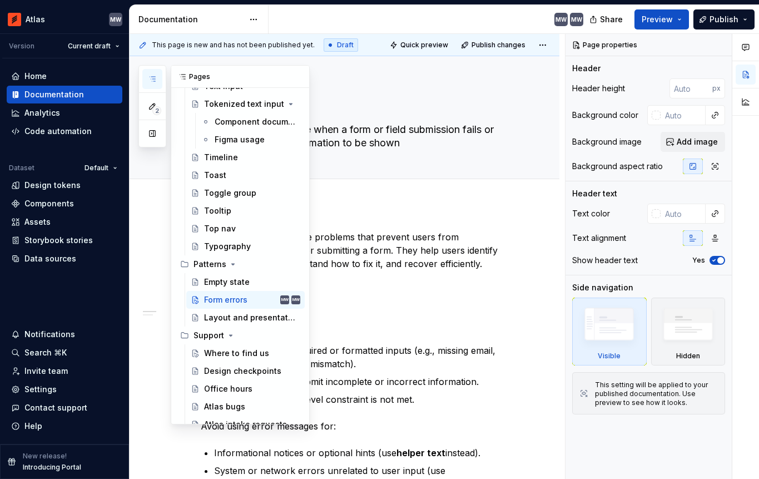
scroll to position [1524, 0]
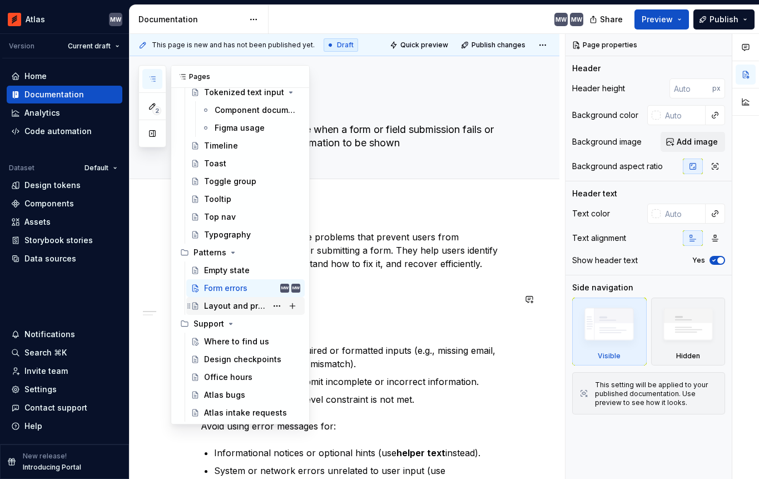
click at [224, 306] on div "Layout and presentation options" at bounding box center [235, 305] width 63 height 11
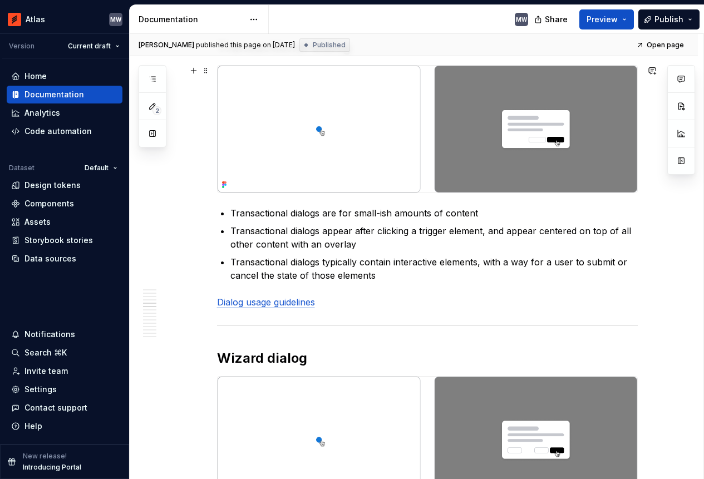
scroll to position [1482, 0]
click at [55, 202] on div "Components" at bounding box center [49, 203] width 50 height 11
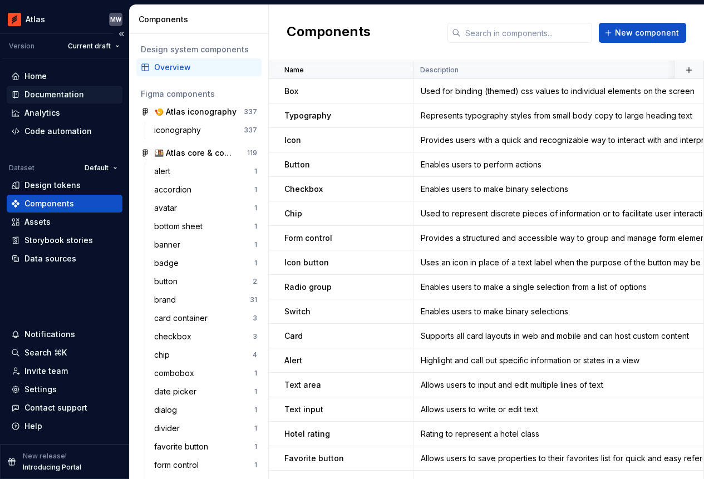
click at [68, 98] on div "Documentation" at bounding box center [54, 94] width 60 height 11
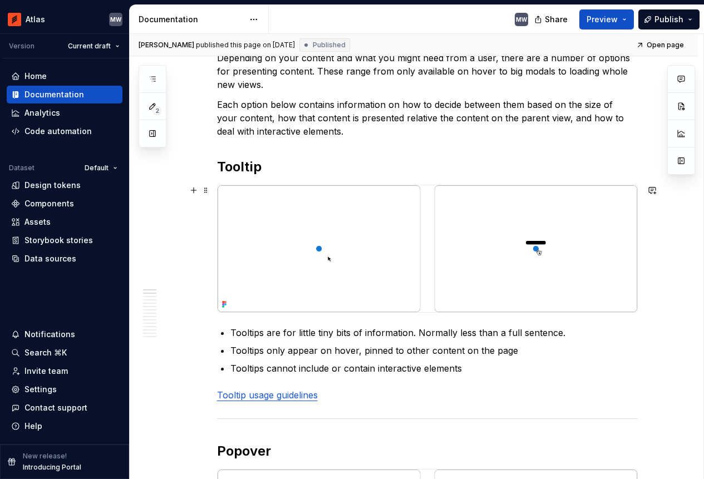
scroll to position [166, 0]
click at [250, 171] on h2 "Tooltip" at bounding box center [427, 166] width 421 height 18
click at [262, 365] on p "Tooltips cannot include or contain interactive elements" at bounding box center [433, 367] width 407 height 13
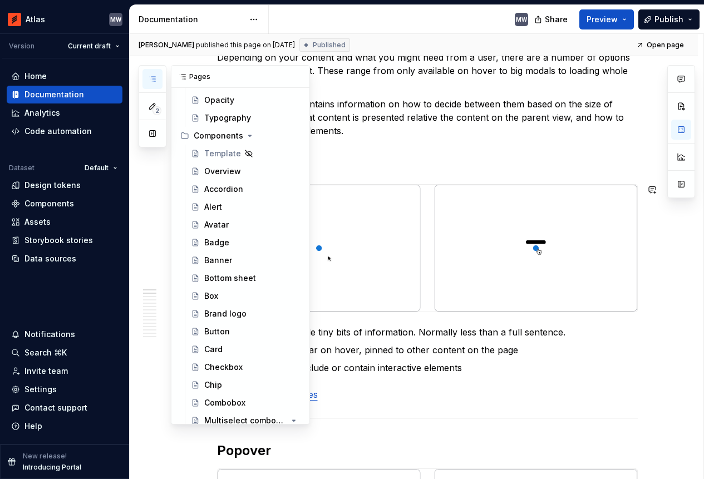
scroll to position [395, 0]
click at [229, 205] on div "Alert" at bounding box center [252, 207] width 96 height 16
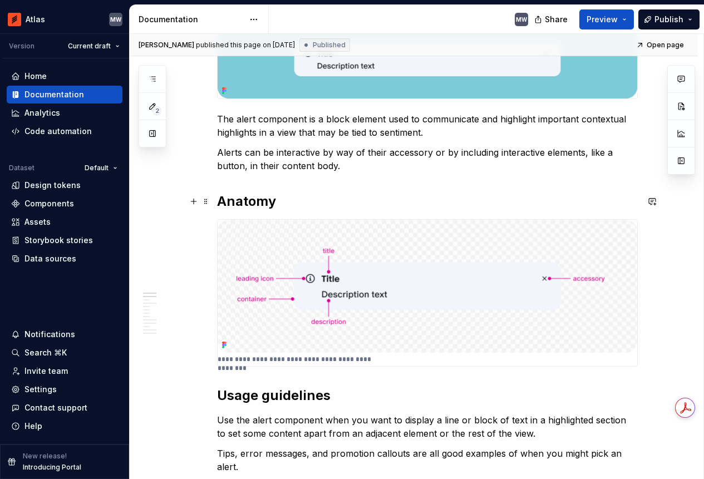
scroll to position [316, 0]
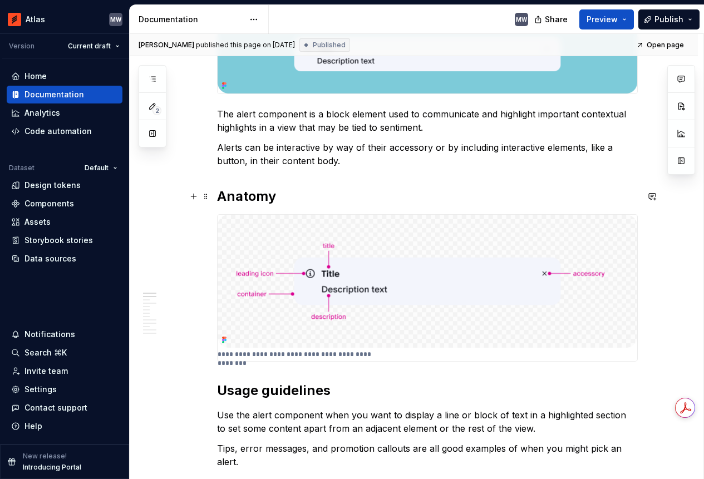
click at [261, 194] on h2 "Anatomy" at bounding box center [427, 196] width 421 height 18
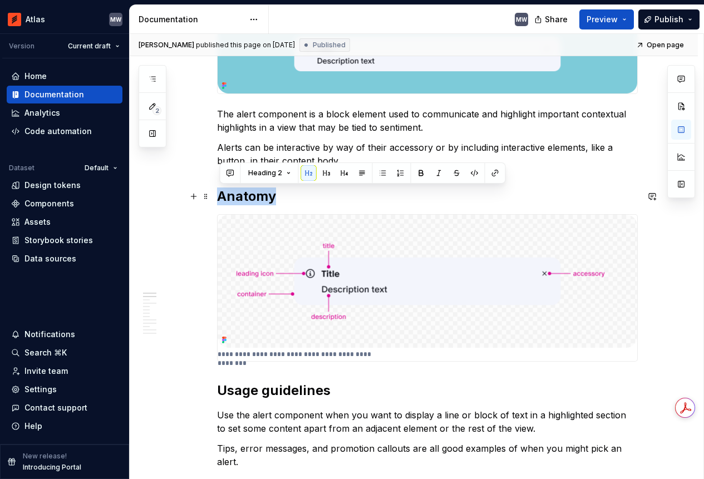
click at [261, 194] on h2 "Anatomy" at bounding box center [427, 196] width 421 height 18
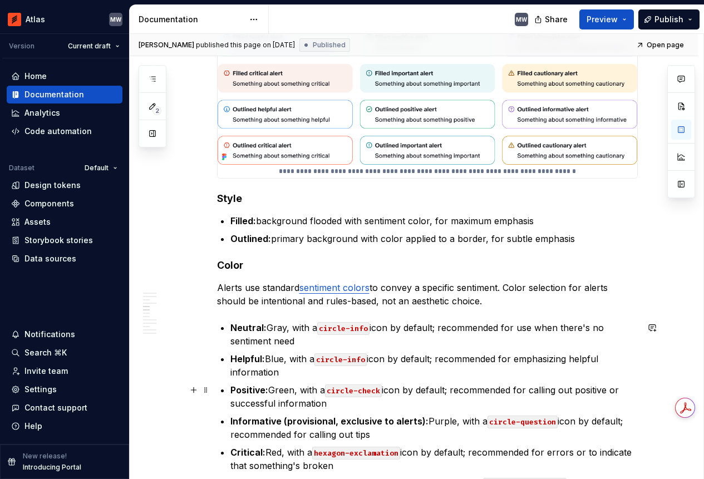
scroll to position [969, 0]
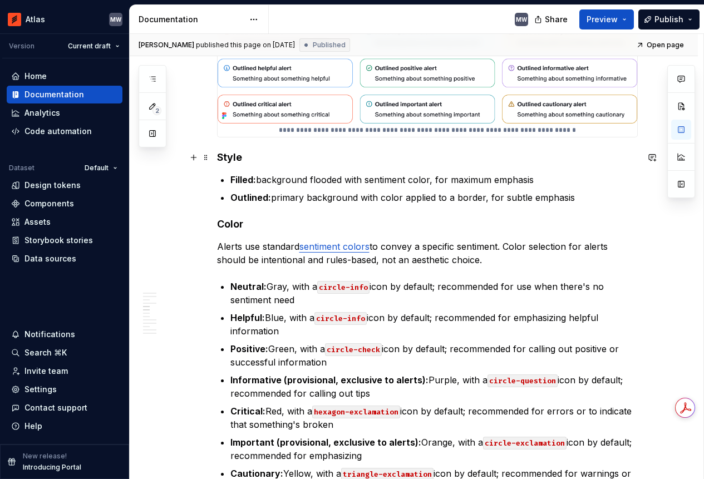
click at [235, 161] on h4 "Style" at bounding box center [427, 157] width 421 height 13
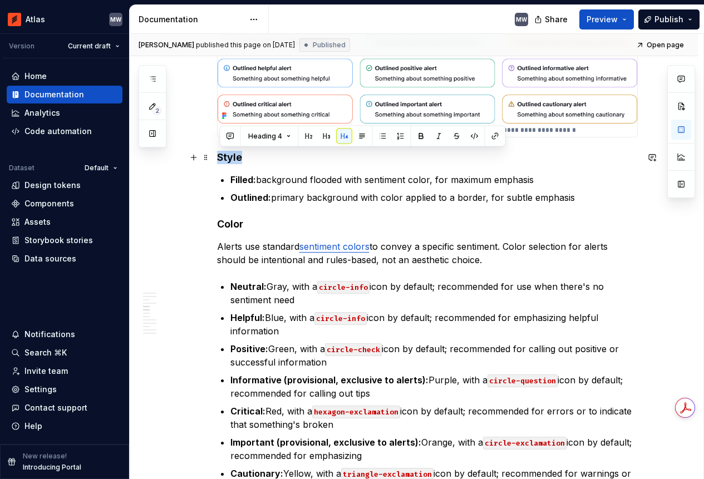
click at [235, 161] on h4 "Style" at bounding box center [427, 157] width 421 height 13
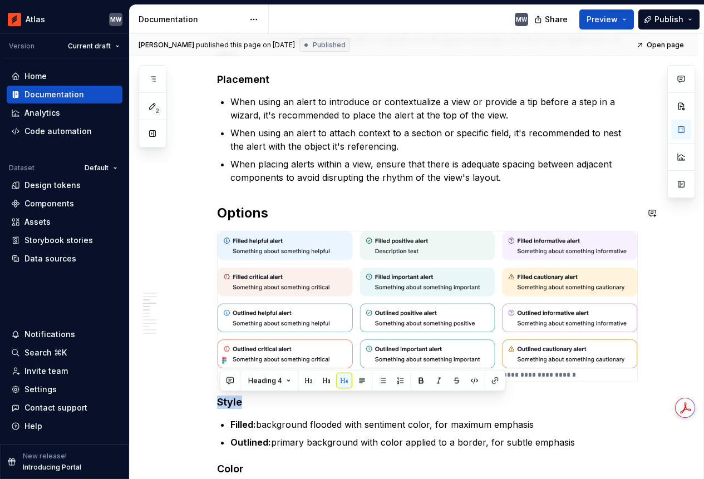
scroll to position [724, 0]
type textarea "*"
